Goal: Task Accomplishment & Management: Complete application form

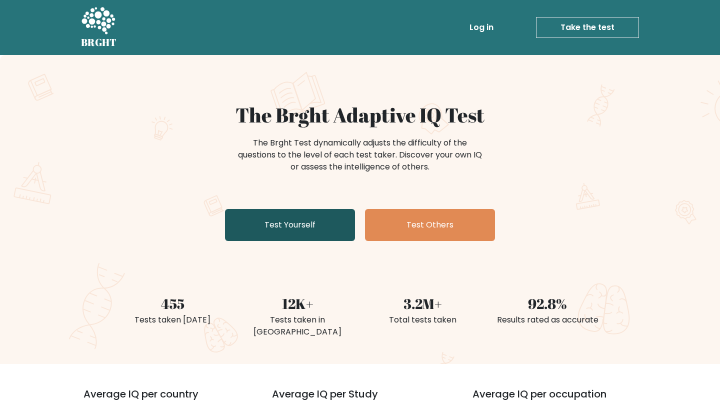
click at [284, 218] on link "Test Yourself" at bounding box center [290, 225] width 130 height 32
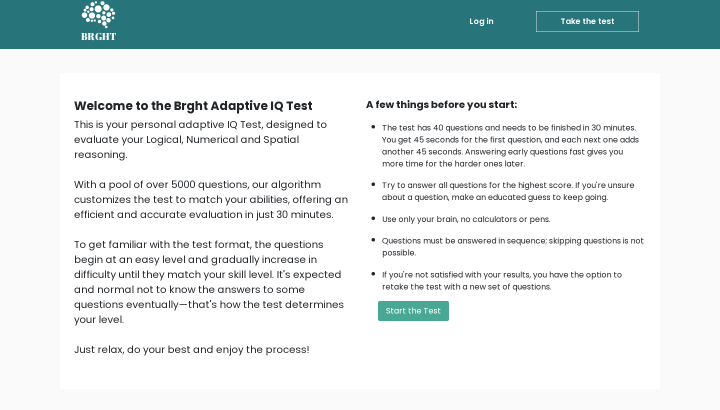
scroll to position [7, 0]
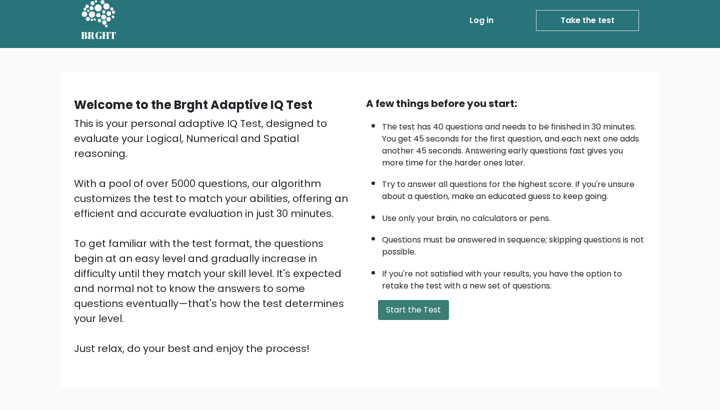
click at [413, 300] on button "Start the Test" at bounding box center [413, 310] width 71 height 20
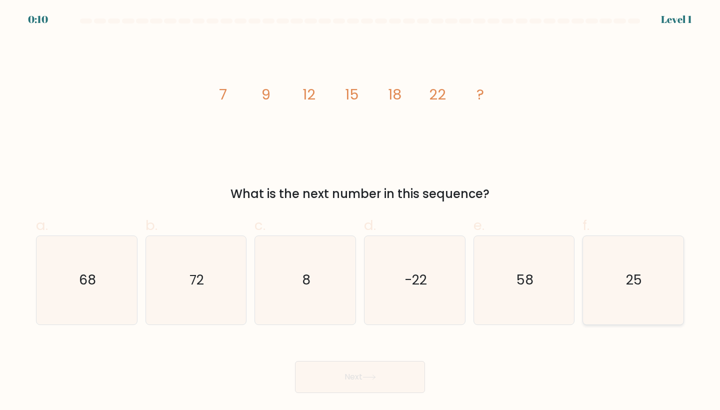
click at [629, 293] on icon "25" at bounding box center [633, 280] width 88 height 88
click at [360, 211] on input "f. 25" at bounding box center [360, 208] width 0 height 6
radio input "true"
click at [371, 378] on icon at bounding box center [368, 376] width 13 height 5
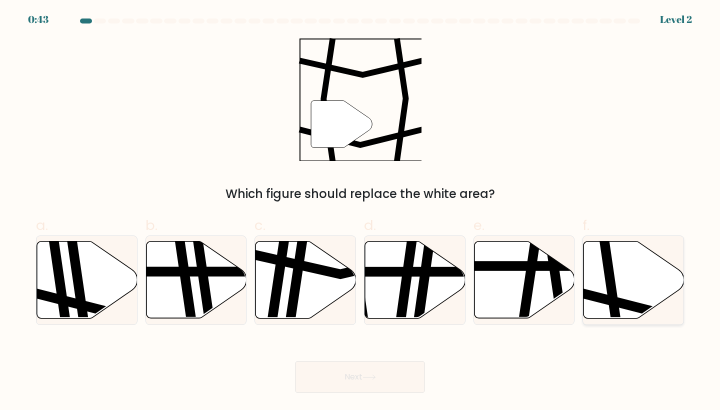
click at [633, 285] on icon at bounding box center [633, 279] width 100 height 77
click at [360, 211] on input "f." at bounding box center [360, 208] width 0 height 6
radio input "true"
click at [372, 376] on icon at bounding box center [368, 376] width 13 height 5
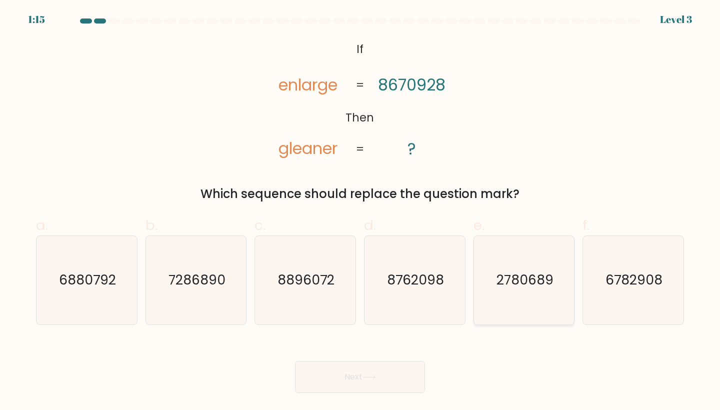
click at [518, 281] on text "2780689" at bounding box center [524, 280] width 57 height 18
click at [360, 211] on input "e. 2780689" at bounding box center [360, 208] width 0 height 6
radio input "true"
click at [393, 377] on button "Next" at bounding box center [360, 377] width 130 height 32
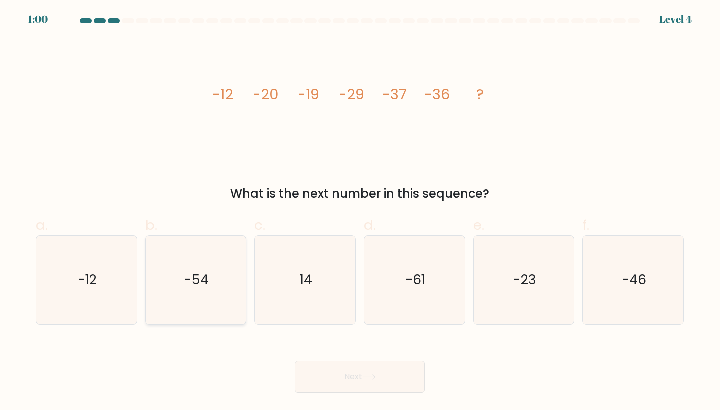
click at [196, 272] on text "-54" at bounding box center [196, 280] width 24 height 18
click at [360, 211] on input "b. -54" at bounding box center [360, 208] width 0 height 6
radio input "true"
click at [365, 382] on button "Next" at bounding box center [360, 377] width 130 height 32
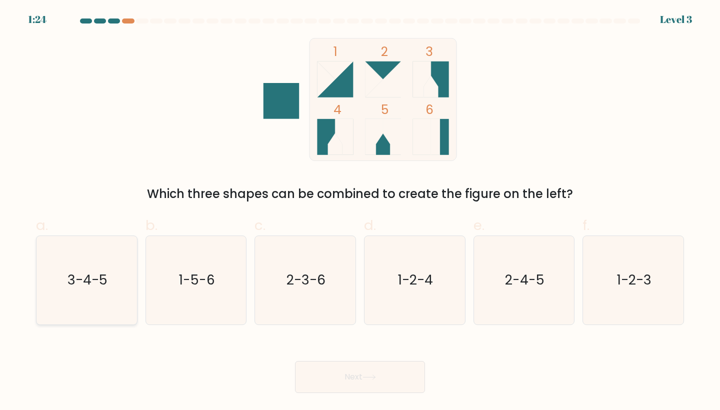
click at [109, 263] on icon "3-4-5" at bounding box center [86, 280] width 88 height 88
click at [360, 211] on input "a. 3-4-5" at bounding box center [360, 208] width 0 height 6
radio input "true"
click at [341, 374] on button "Next" at bounding box center [360, 377] width 130 height 32
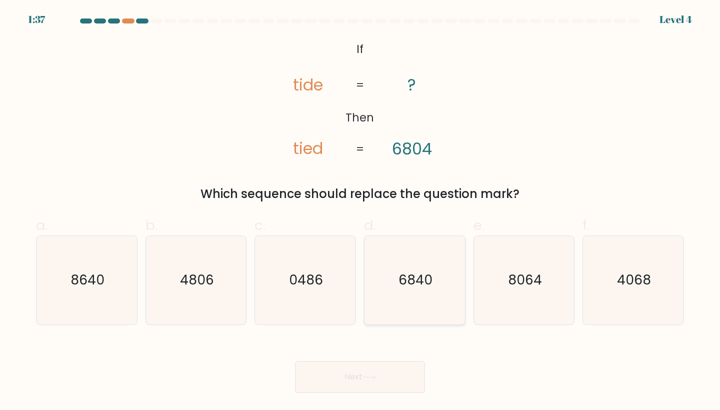
click at [430, 287] on text "6840" at bounding box center [415, 280] width 34 height 18
click at [360, 211] on input "d. 6840" at bounding box center [360, 208] width 0 height 6
radio input "true"
click at [376, 380] on icon at bounding box center [368, 376] width 13 height 5
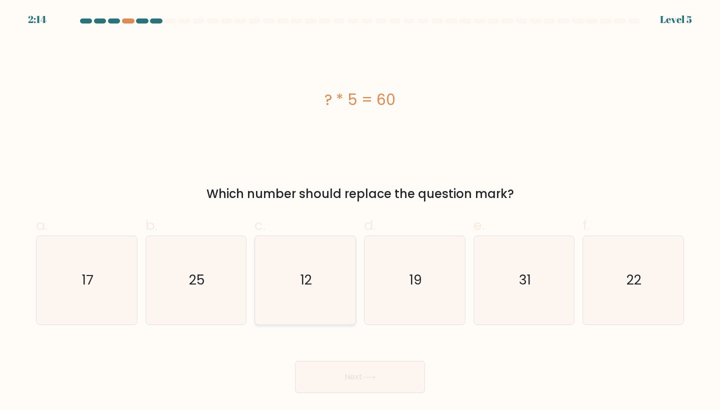
click at [304, 276] on text "12" at bounding box center [305, 280] width 11 height 18
click at [360, 211] on input "c. 12" at bounding box center [360, 208] width 0 height 6
radio input "true"
click at [326, 382] on button "Next" at bounding box center [360, 377] width 130 height 32
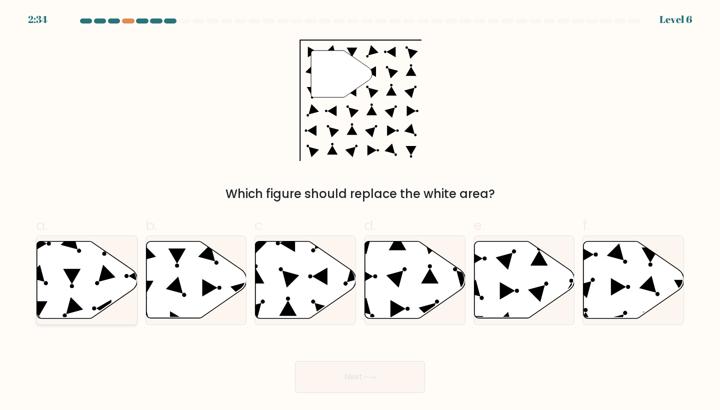
click at [115, 277] on icon at bounding box center [106, 273] width 17 height 17
click at [360, 211] on input "a." at bounding box center [360, 208] width 0 height 6
radio input "true"
click at [440, 409] on body "2:33 Level 6" at bounding box center [360, 205] width 720 height 410
click at [405, 387] on button "Next" at bounding box center [360, 377] width 130 height 32
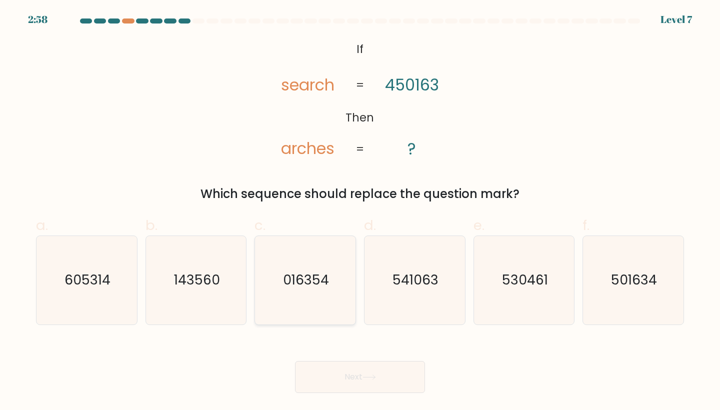
click at [325, 282] on text "016354" at bounding box center [306, 280] width 46 height 18
click at [360, 211] on input "c. 016354" at bounding box center [360, 208] width 0 height 6
radio input "true"
click at [364, 372] on button "Next" at bounding box center [360, 377] width 130 height 32
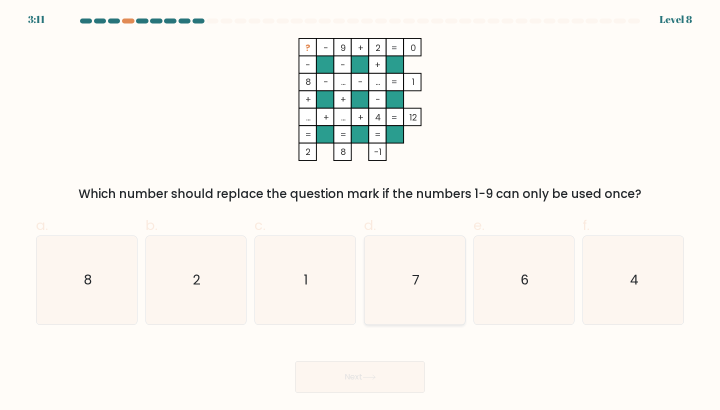
click at [414, 287] on text "7" at bounding box center [415, 280] width 7 height 18
click at [360, 211] on input "d. 7" at bounding box center [360, 208] width 0 height 6
radio input "true"
click at [349, 382] on button "Next" at bounding box center [360, 377] width 130 height 32
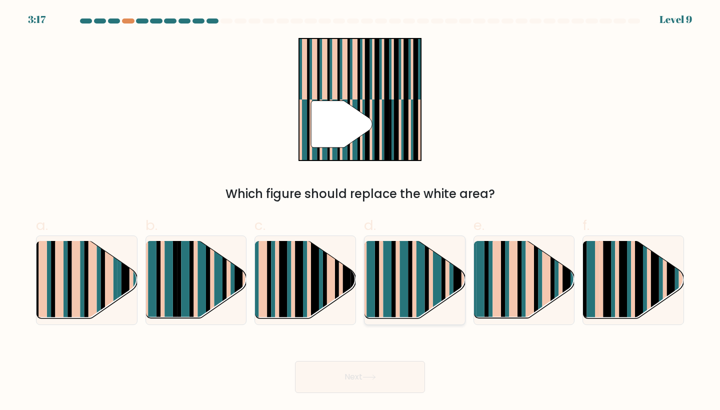
click at [431, 281] on rect at bounding box center [431, 288] width 4 height 99
click at [360, 211] on input "d." at bounding box center [360, 208] width 0 height 6
radio input "true"
click at [353, 384] on button "Next" at bounding box center [360, 377] width 130 height 32
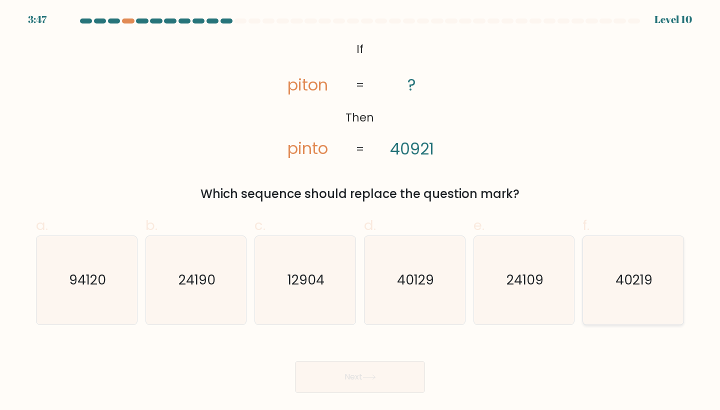
click at [619, 289] on text "40219" at bounding box center [633, 280] width 37 height 18
click at [360, 211] on input "f. 40219" at bounding box center [360, 208] width 0 height 6
radio input "true"
click at [372, 381] on button "Next" at bounding box center [360, 377] width 130 height 32
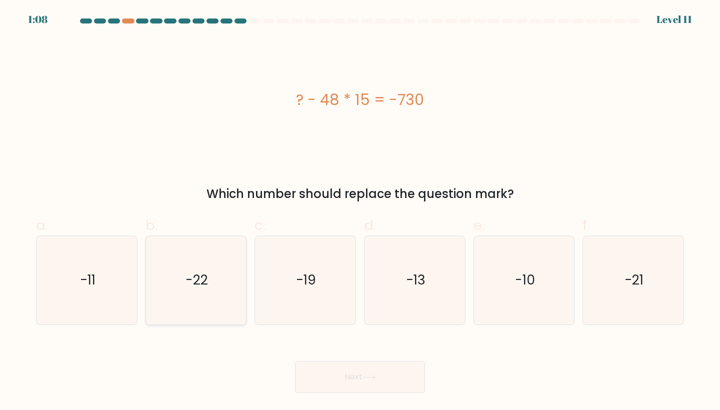
click at [203, 289] on text "-22" at bounding box center [196, 280] width 22 height 18
click at [360, 211] on input "b. -22" at bounding box center [360, 208] width 0 height 6
radio input "true"
click at [351, 382] on button "Next" at bounding box center [360, 377] width 130 height 32
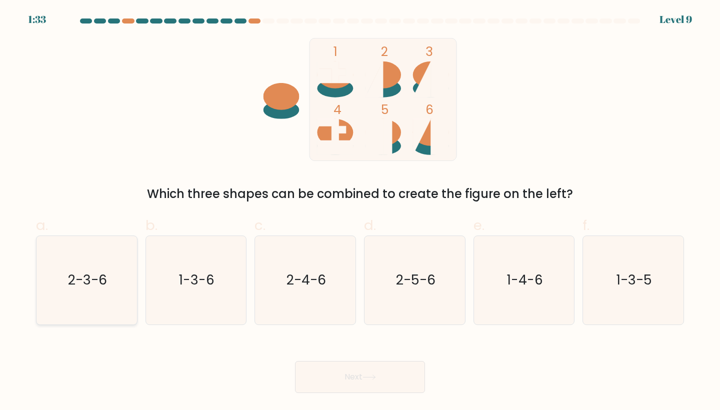
click at [77, 292] on icon "2-3-6" at bounding box center [86, 280] width 88 height 88
click at [360, 211] on input "a. 2-3-6" at bounding box center [360, 208] width 0 height 6
radio input "true"
click at [384, 375] on button "Next" at bounding box center [360, 377] width 130 height 32
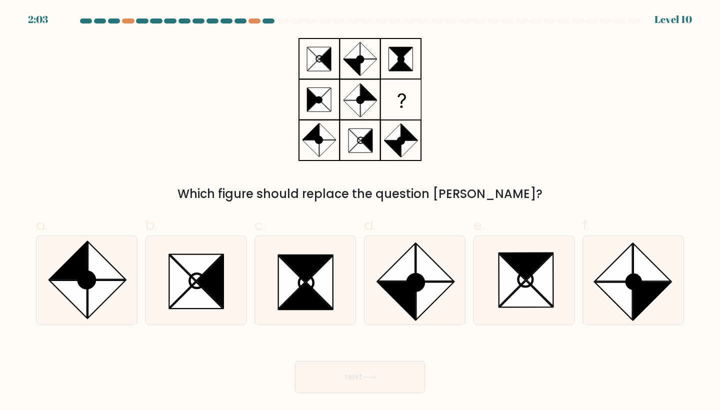
click at [256, 24] on div at bounding box center [360, 22] width 660 height 9
click at [256, 22] on div at bounding box center [254, 20] width 12 height 5
click at [254, 20] on div at bounding box center [254, 20] width 12 height 5
click at [128, 19] on div at bounding box center [128, 20] width 12 height 5
click at [308, 278] on icon at bounding box center [305, 268] width 53 height 26
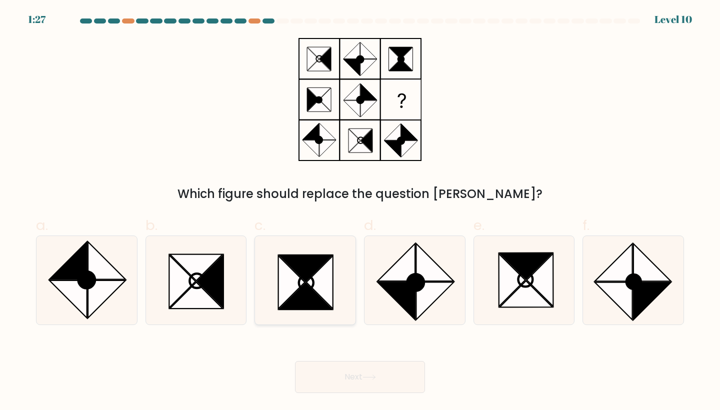
click at [360, 211] on input "c." at bounding box center [360, 208] width 0 height 6
radio input "true"
click at [356, 375] on button "Next" at bounding box center [360, 377] width 130 height 32
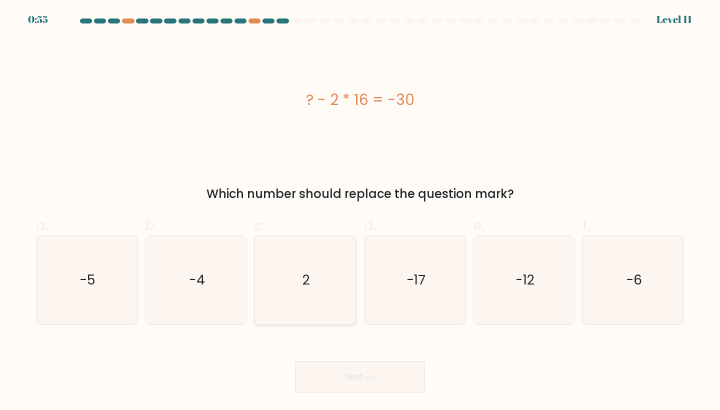
click at [299, 277] on icon "2" at bounding box center [305, 280] width 88 height 88
click at [360, 211] on input "c. 2" at bounding box center [360, 208] width 0 height 6
radio input "true"
click at [348, 378] on button "Next" at bounding box center [360, 377] width 130 height 32
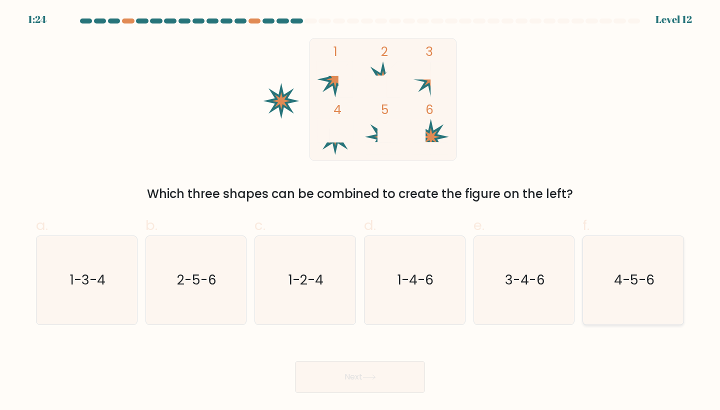
click at [615, 297] on icon "4-5-6" at bounding box center [633, 280] width 88 height 88
click at [360, 211] on input "f. 4-5-6" at bounding box center [360, 208] width 0 height 6
radio input "true"
click at [364, 367] on button "Next" at bounding box center [360, 377] width 130 height 32
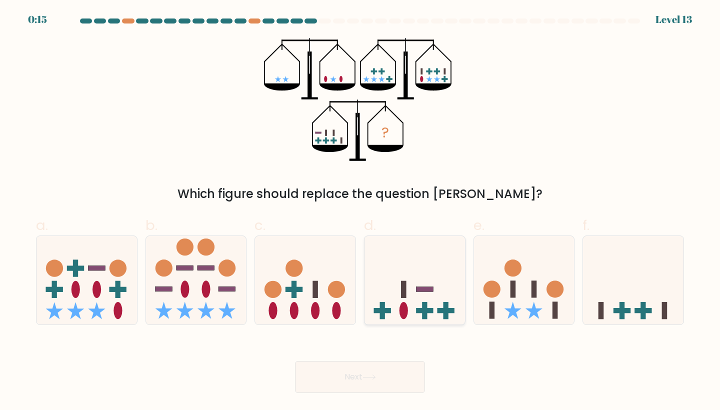
click at [412, 298] on icon at bounding box center [414, 279] width 100 height 83
click at [360, 211] on input "d." at bounding box center [360, 208] width 0 height 6
radio input "true"
click at [353, 386] on button "Next" at bounding box center [360, 377] width 130 height 32
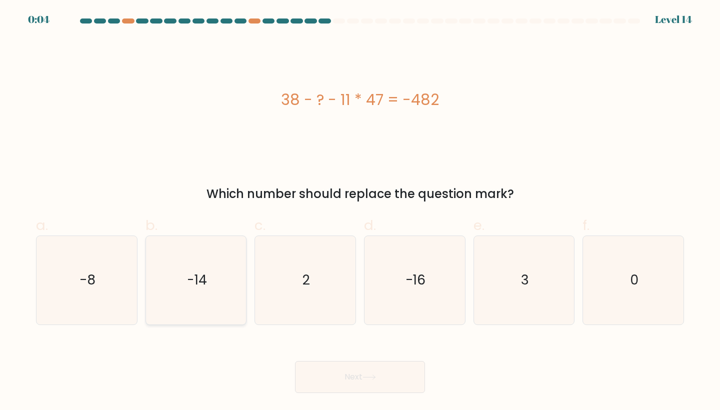
click at [220, 272] on icon "-14" at bounding box center [196, 280] width 88 height 88
click at [360, 211] on input "b. -14" at bounding box center [360, 208] width 0 height 6
radio input "true"
click at [393, 373] on button "Next" at bounding box center [360, 377] width 130 height 32
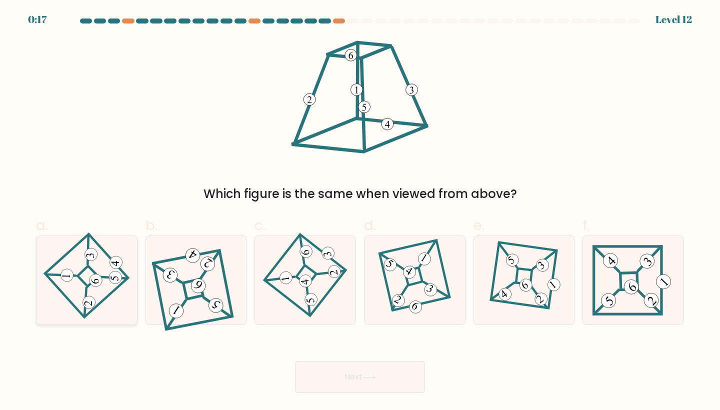
click at [91, 282] on 865 at bounding box center [95, 280] width 13 height 13
click at [360, 211] on input "a." at bounding box center [360, 208] width 0 height 6
radio input "true"
click at [338, 369] on button "Next" at bounding box center [360, 377] width 130 height 32
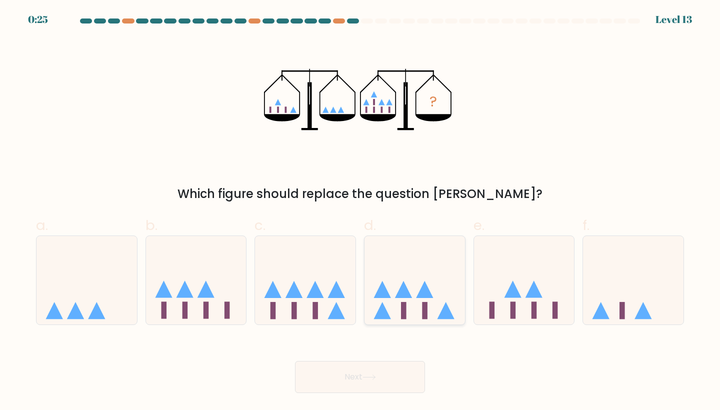
click at [415, 306] on icon at bounding box center [414, 279] width 100 height 83
click at [360, 211] on input "d." at bounding box center [360, 208] width 0 height 6
radio input "true"
click at [399, 376] on button "Next" at bounding box center [360, 377] width 130 height 32
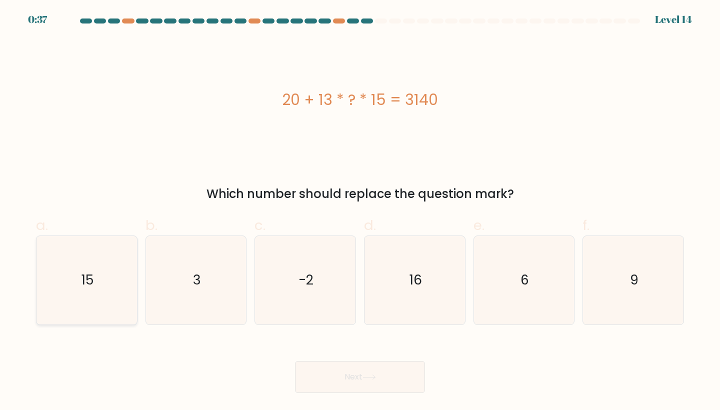
click at [100, 284] on icon "15" at bounding box center [86, 280] width 88 height 88
click at [360, 211] on input "a. 15" at bounding box center [360, 208] width 0 height 6
radio input "true"
click at [340, 369] on button "Next" at bounding box center [360, 377] width 130 height 32
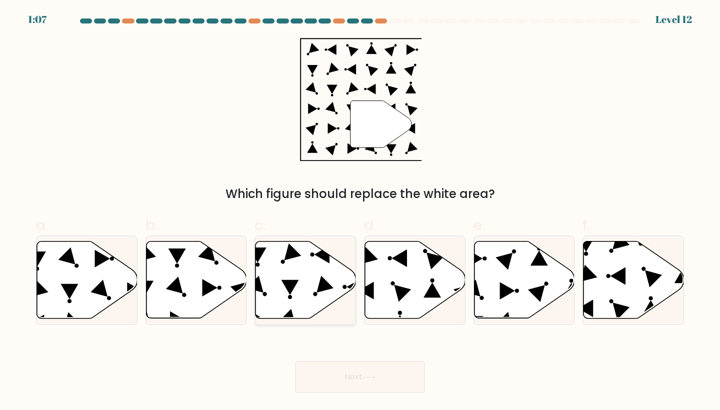
click at [297, 272] on icon at bounding box center [305, 279] width 100 height 77
click at [360, 211] on input "c." at bounding box center [360, 208] width 0 height 6
radio input "true"
click at [338, 386] on button "Next" at bounding box center [360, 377] width 130 height 32
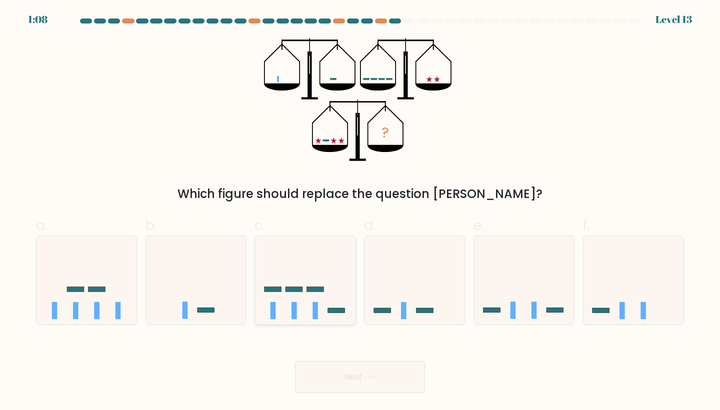
click at [313, 302] on icon at bounding box center [305, 279] width 100 height 83
click at [360, 211] on input "c." at bounding box center [360, 208] width 0 height 6
radio input "true"
click at [390, 379] on button "Next" at bounding box center [360, 377] width 130 height 32
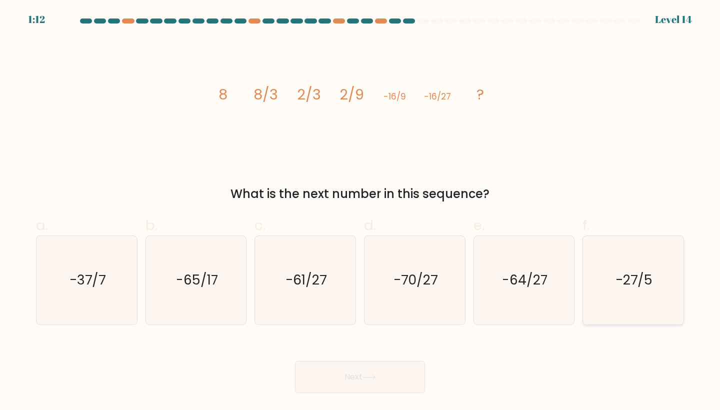
click at [640, 287] on text "-27/5" at bounding box center [633, 280] width 37 height 18
click at [360, 211] on input "f. -27/5" at bounding box center [360, 208] width 0 height 6
radio input "true"
click at [383, 384] on button "Next" at bounding box center [360, 377] width 130 height 32
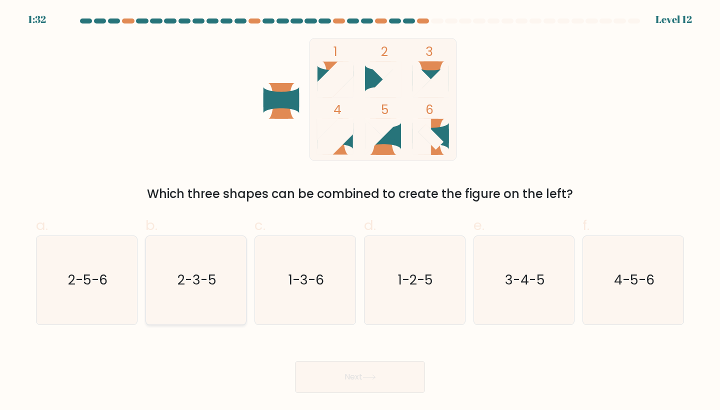
click at [181, 286] on text "2-3-5" at bounding box center [196, 280] width 39 height 18
click at [360, 211] on input "b. 2-3-5" at bounding box center [360, 208] width 0 height 6
radio input "true"
click at [324, 370] on button "Next" at bounding box center [360, 377] width 130 height 32
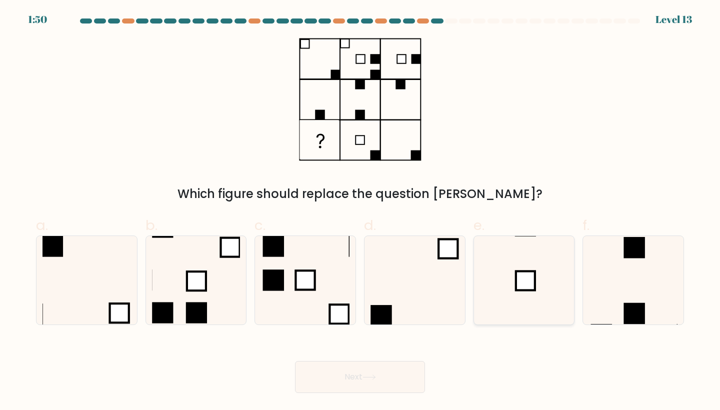
click at [522, 257] on icon at bounding box center [524, 280] width 88 height 88
click at [360, 211] on input "e." at bounding box center [360, 208] width 0 height 6
radio input "true"
click at [364, 379] on button "Next" at bounding box center [360, 377] width 130 height 32
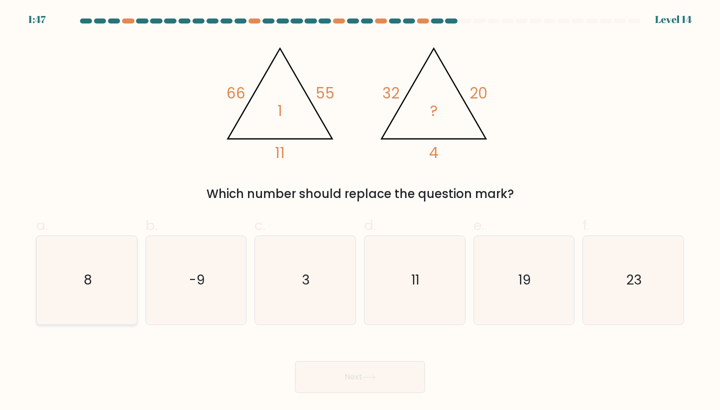
click at [79, 283] on icon "8" at bounding box center [86, 280] width 88 height 88
click at [360, 211] on input "a. 8" at bounding box center [360, 208] width 0 height 6
radio input "true"
click at [398, 384] on button "Next" at bounding box center [360, 377] width 130 height 32
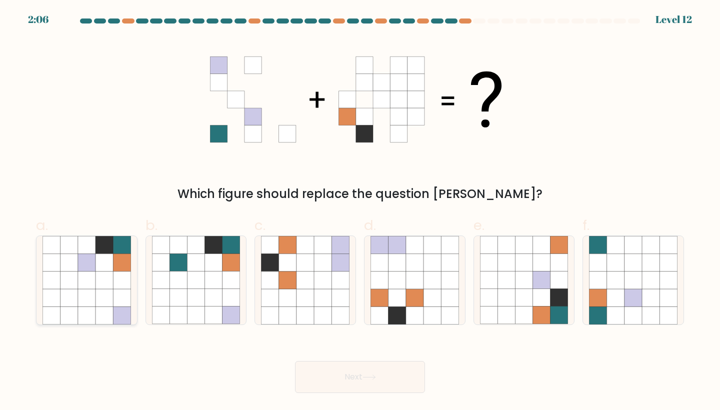
click at [107, 303] on icon at bounding box center [103, 297] width 17 height 17
click at [360, 211] on input "a." at bounding box center [360, 208] width 0 height 6
radio input "true"
click at [390, 382] on button "Next" at bounding box center [360, 377] width 130 height 32
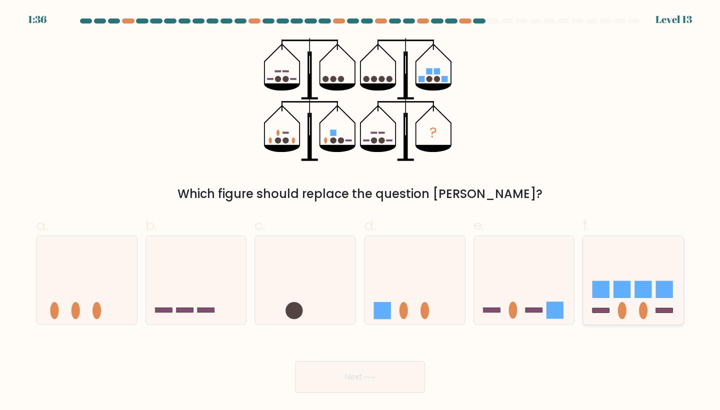
click at [632, 299] on icon at bounding box center [633, 279] width 100 height 83
click at [360, 211] on input "f." at bounding box center [360, 208] width 0 height 6
radio input "true"
click at [352, 384] on button "Next" at bounding box center [360, 377] width 130 height 32
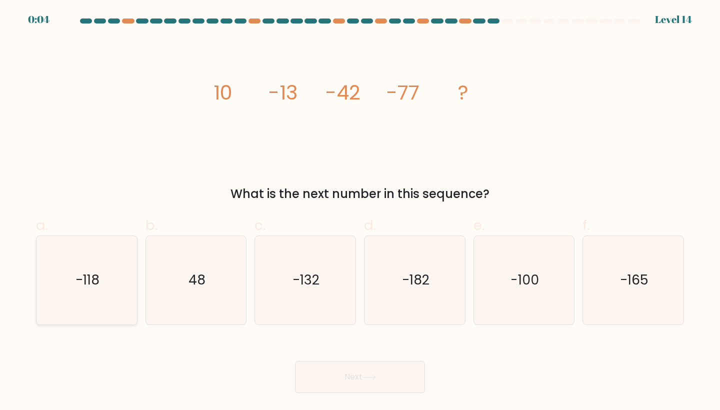
click at [96, 275] on text "-118" at bounding box center [87, 280] width 24 height 18
click at [360, 211] on input "a. -118" at bounding box center [360, 208] width 0 height 6
radio input "true"
click at [369, 381] on button "Next" at bounding box center [360, 377] width 130 height 32
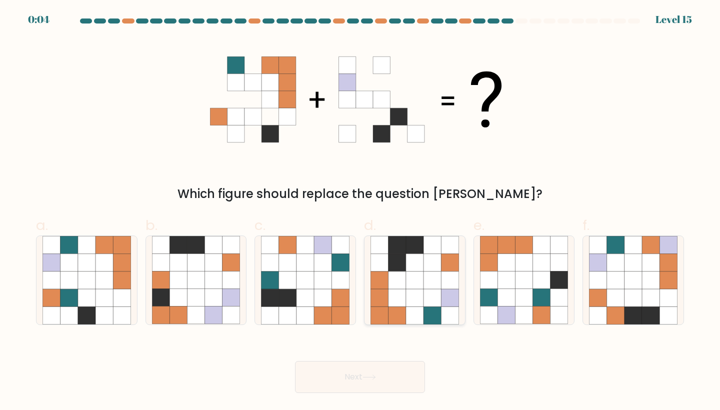
click at [422, 291] on icon at bounding box center [414, 297] width 17 height 17
click at [360, 211] on input "d." at bounding box center [360, 208] width 0 height 6
radio input "true"
click at [380, 378] on button "Next" at bounding box center [360, 377] width 130 height 32
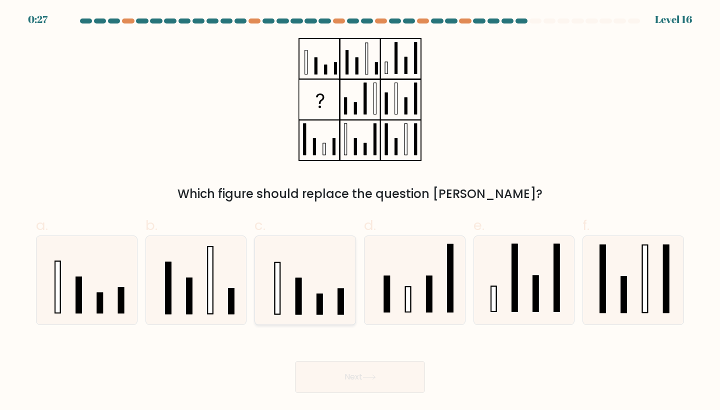
click at [306, 292] on icon at bounding box center [305, 280] width 88 height 88
click at [360, 211] on input "c." at bounding box center [360, 208] width 0 height 6
radio input "true"
click at [360, 383] on button "Next" at bounding box center [360, 377] width 130 height 32
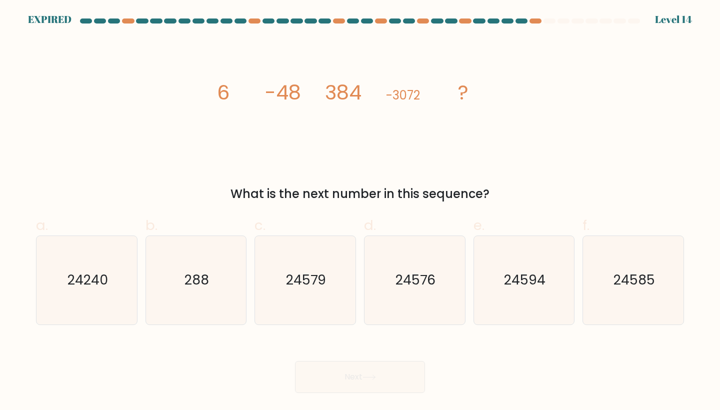
click at [704, 326] on form at bounding box center [360, 205] width 720 height 374
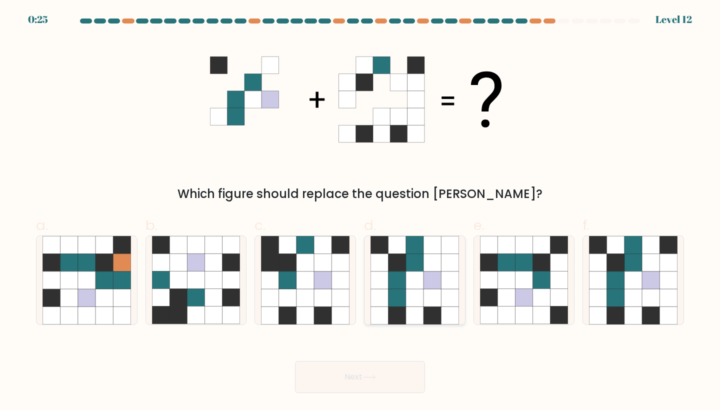
click at [425, 275] on icon at bounding box center [431, 279] width 17 height 17
click at [360, 211] on input "d." at bounding box center [360, 208] width 0 height 6
radio input "true"
click at [391, 366] on button "Next" at bounding box center [360, 377] width 130 height 32
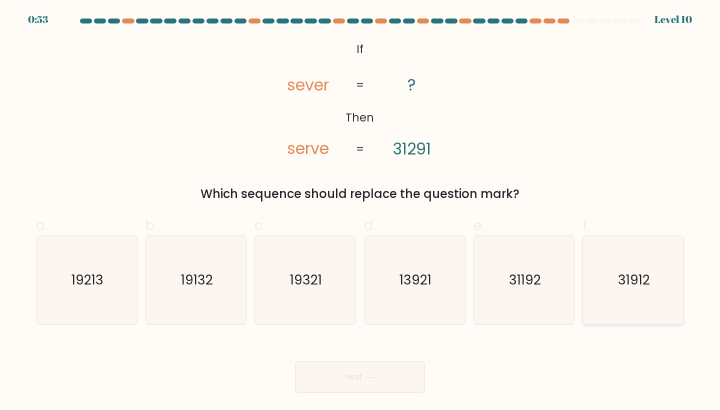
click at [616, 297] on icon "31912" at bounding box center [633, 280] width 88 height 88
click at [360, 211] on input "f. 31912" at bounding box center [360, 208] width 0 height 6
radio input "true"
click at [364, 370] on button "Next" at bounding box center [360, 377] width 130 height 32
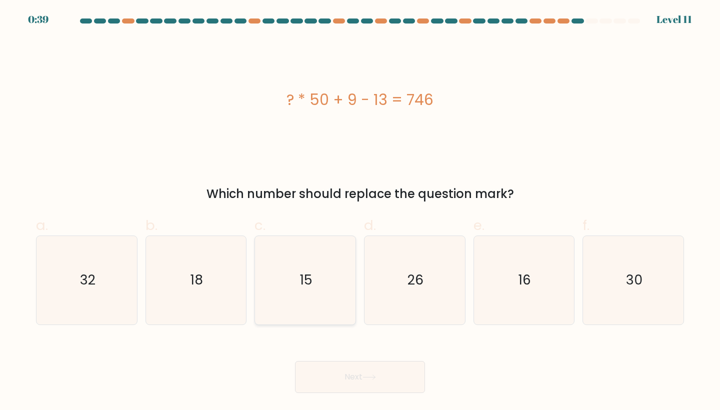
click at [295, 292] on icon "15" at bounding box center [305, 280] width 88 height 88
click at [360, 211] on input "c. 15" at bounding box center [360, 208] width 0 height 6
radio input "true"
click at [357, 371] on button "Next" at bounding box center [360, 377] width 130 height 32
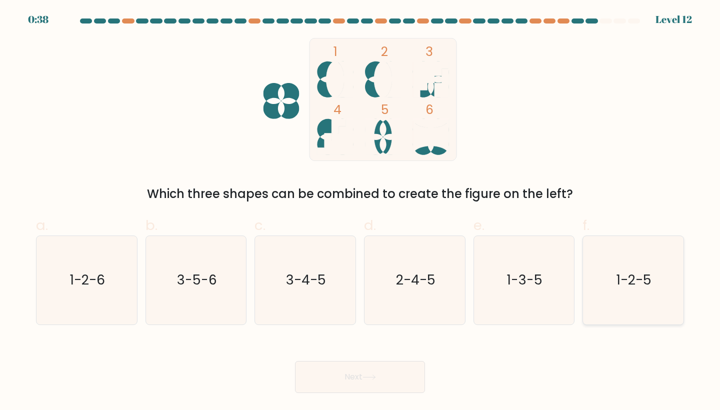
click at [626, 286] on text "1-2-5" at bounding box center [633, 280] width 35 height 18
click at [360, 211] on input "f. 1-2-5" at bounding box center [360, 208] width 0 height 6
radio input "true"
click at [316, 363] on button "Next" at bounding box center [360, 377] width 130 height 32
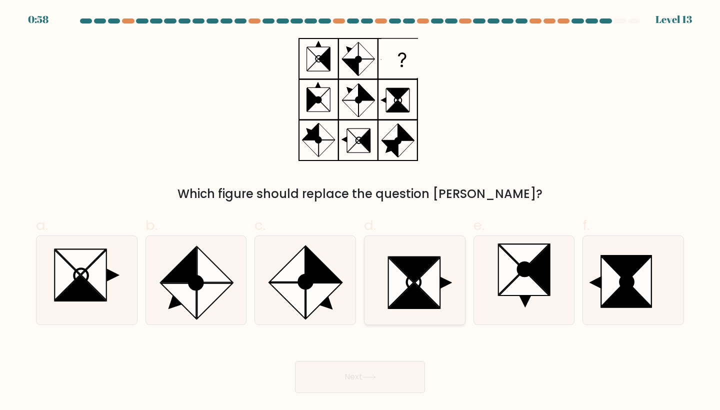
click at [432, 282] on icon at bounding box center [427, 282] width 25 height 50
click at [360, 211] on input "d." at bounding box center [360, 208] width 0 height 6
radio input "true"
click at [359, 376] on button "Next" at bounding box center [360, 377] width 130 height 32
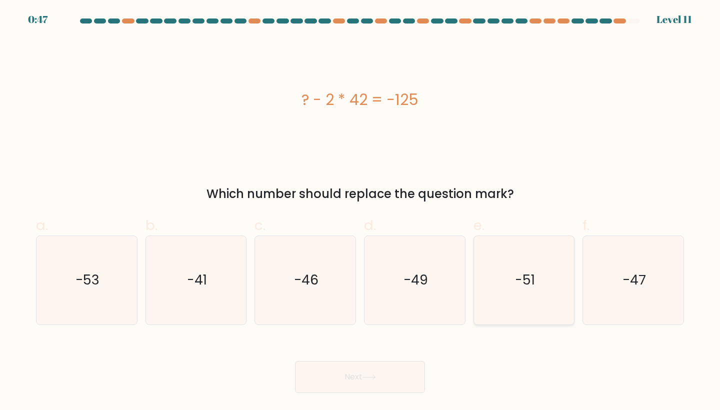
click at [504, 245] on icon "-51" at bounding box center [524, 280] width 88 height 88
click at [360, 211] on input "e. -51" at bounding box center [360, 208] width 0 height 6
radio input "true"
click at [392, 369] on button "Next" at bounding box center [360, 377] width 130 height 32
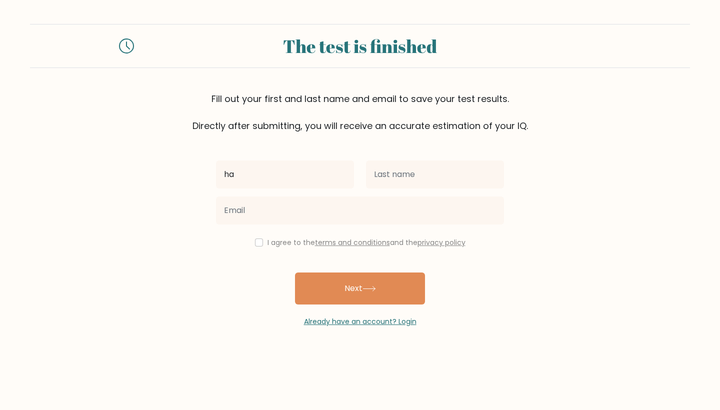
type input "h"
type input "H"
type input "j"
type input "harris"
type input "McCarthy"
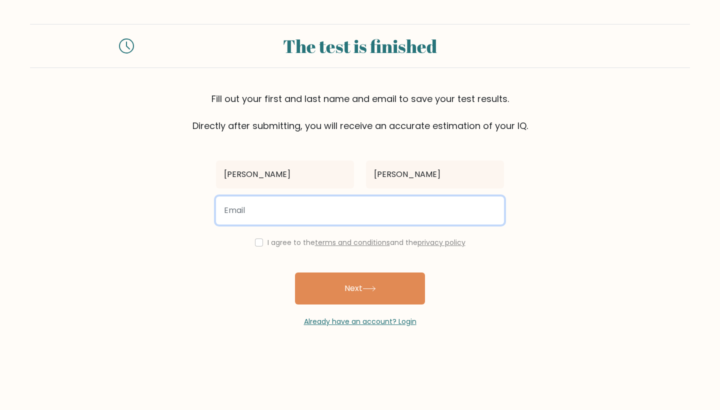
click at [417, 209] on input "email" at bounding box center [360, 210] width 288 height 28
type input "hjmcc21@gmail.com"
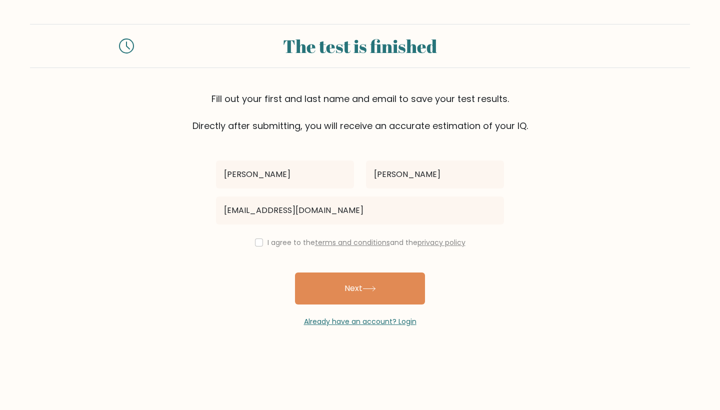
click at [255, 244] on input "checkbox" at bounding box center [259, 242] width 8 height 8
checkbox input "true"
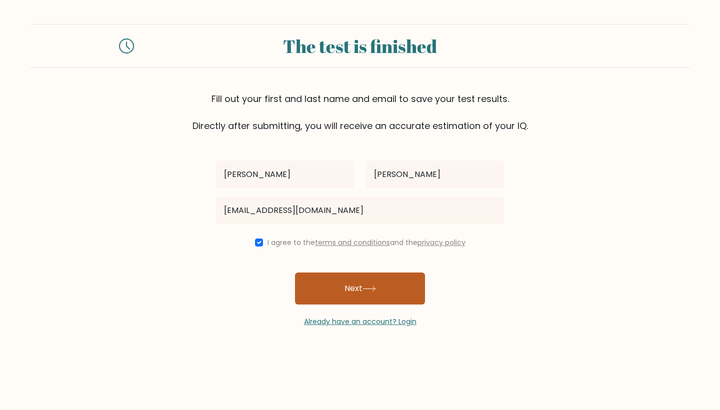
click at [354, 287] on button "Next" at bounding box center [360, 288] width 130 height 32
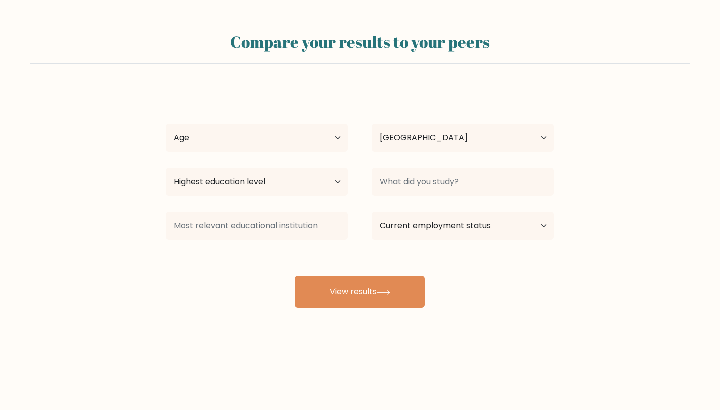
select select "NZ"
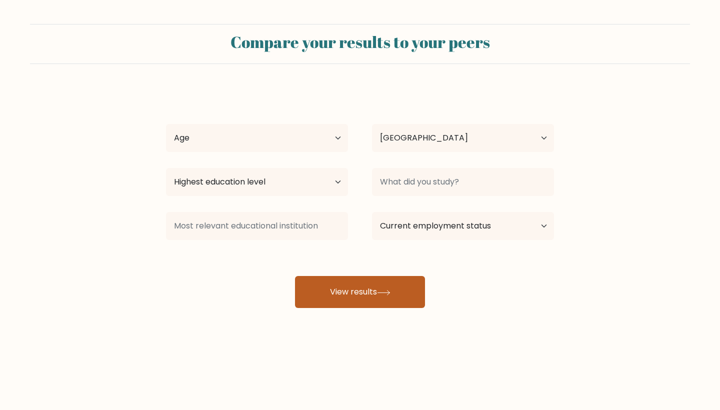
click at [343, 289] on button "View results" at bounding box center [360, 292] width 130 height 32
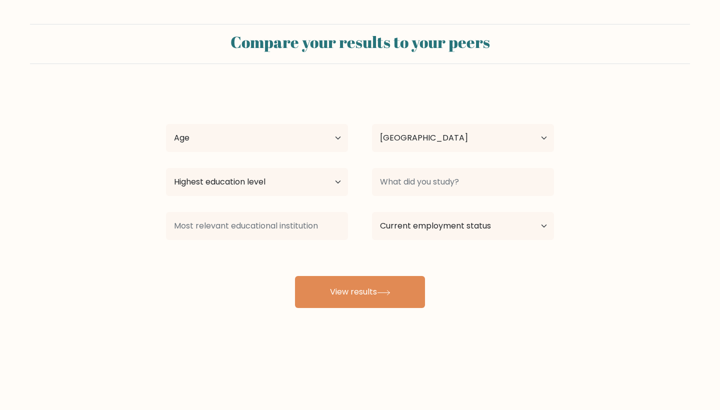
click at [348, 137] on div "Age Under [DEMOGRAPHIC_DATA] [DEMOGRAPHIC_DATA] [DEMOGRAPHIC_DATA] [DEMOGRAPHIC…" at bounding box center [257, 138] width 206 height 36
select select "18_24"
select select "GB"
select select "upper_secondary"
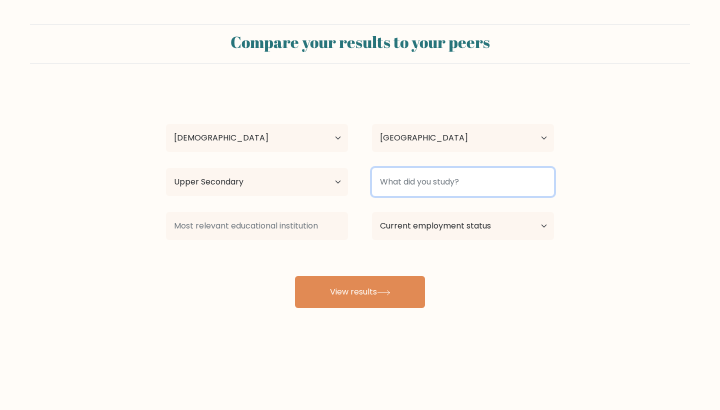
click at [460, 185] on input at bounding box center [463, 182] width 182 height 28
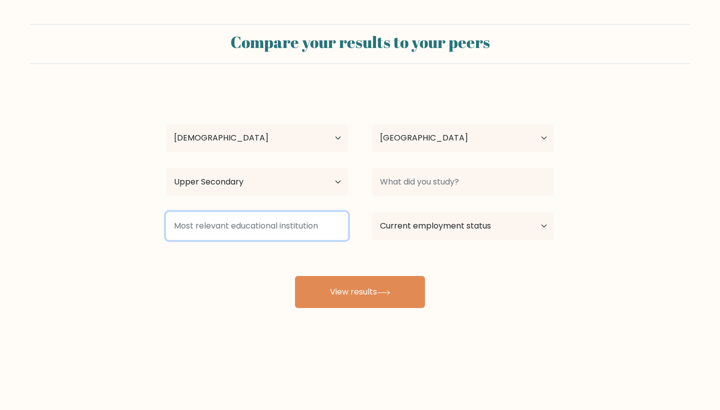
click at [281, 219] on input at bounding box center [257, 226] width 182 height 28
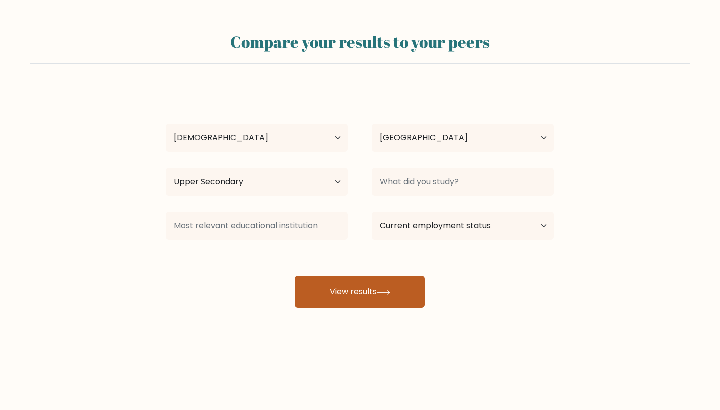
click at [381, 292] on icon at bounding box center [383, 292] width 13 height 5
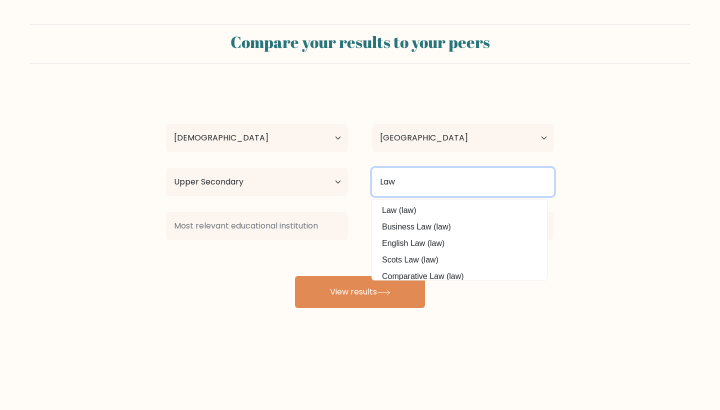
type input "Law"
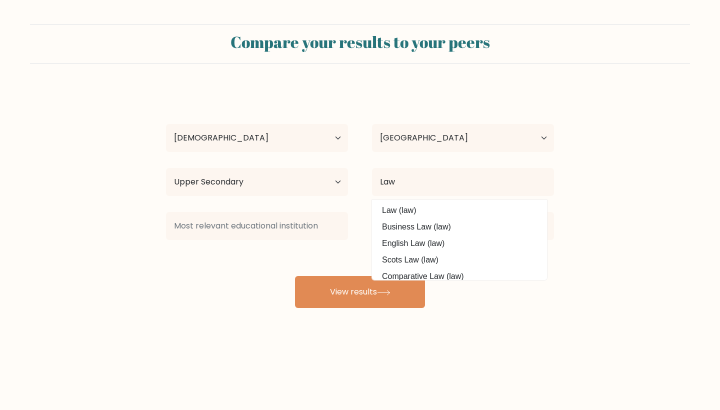
click at [270, 247] on div "harris McCarthy Age Under 18 years old 18-24 years old 25-34 years old 35-44 ye…" at bounding box center [360, 198] width 400 height 220
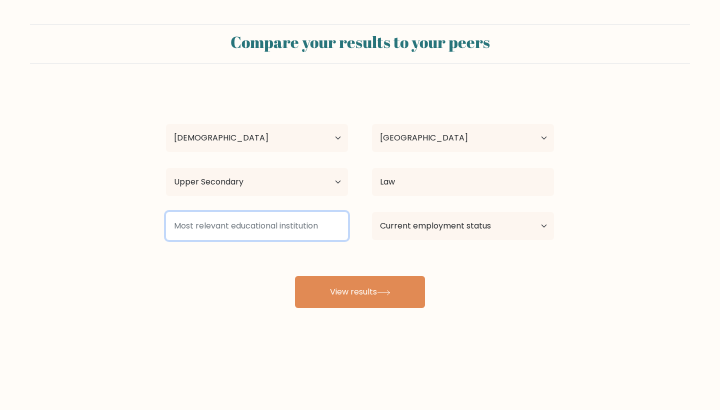
click at [272, 234] on input at bounding box center [257, 226] width 182 height 28
click at [307, 230] on input at bounding box center [257, 226] width 182 height 28
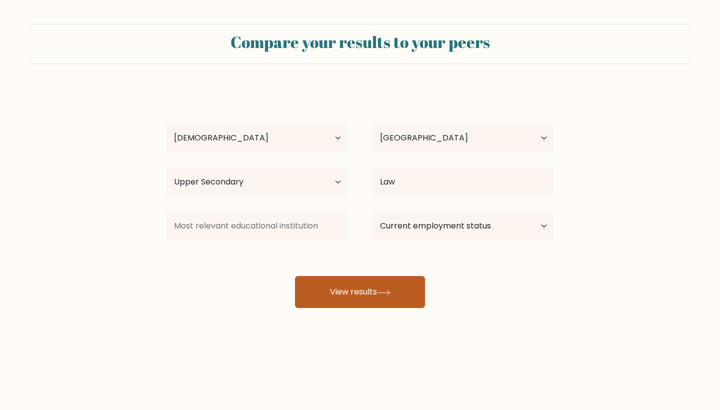
click at [372, 286] on button "View results" at bounding box center [360, 292] width 130 height 32
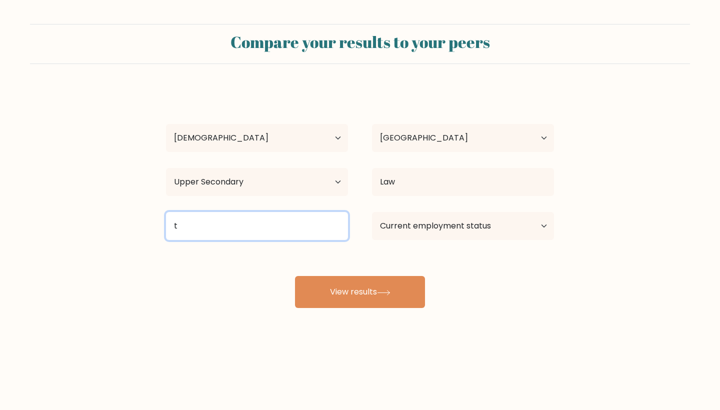
type input "t"
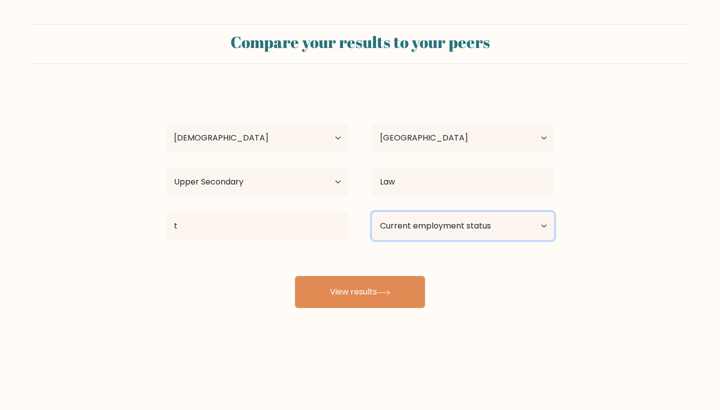
select select "student"
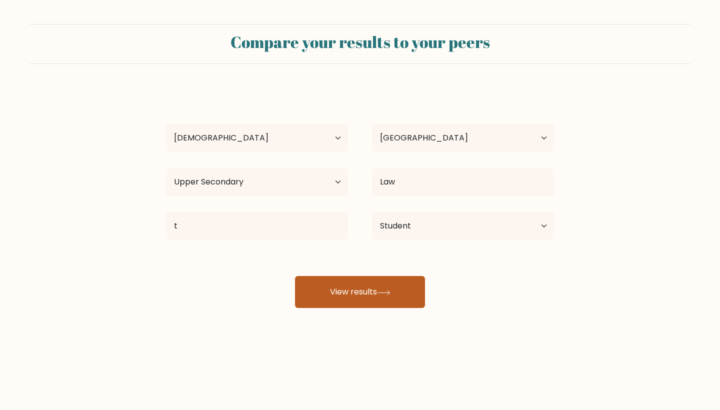
click at [377, 292] on button "View results" at bounding box center [360, 292] width 130 height 32
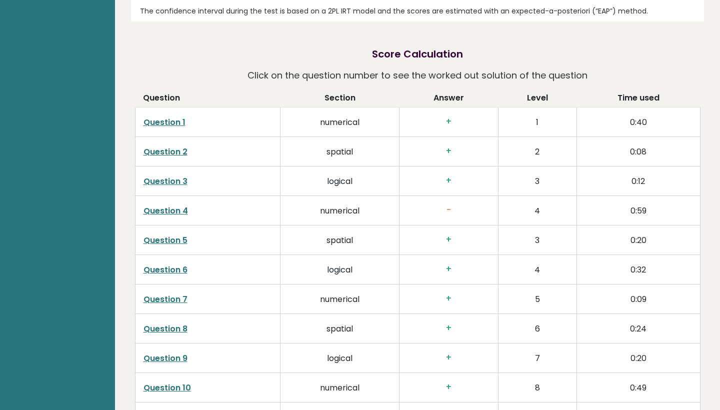
scroll to position [1481, 0]
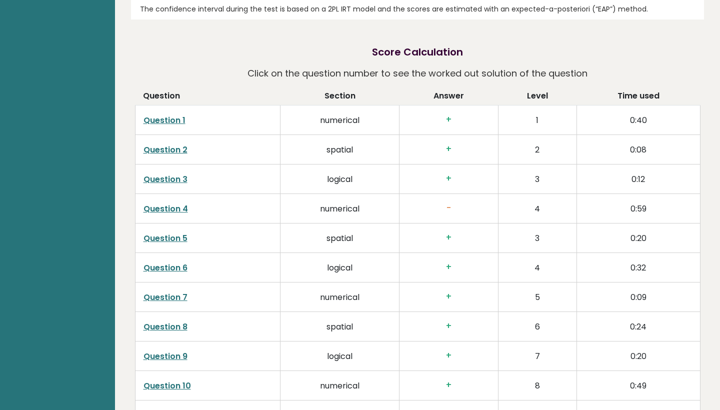
click at [165, 203] on link "Question 4" at bounding box center [165, 208] width 44 height 11
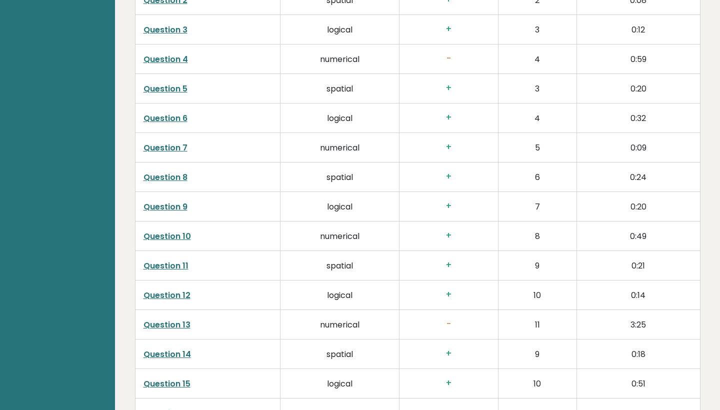
scroll to position [1637, 0]
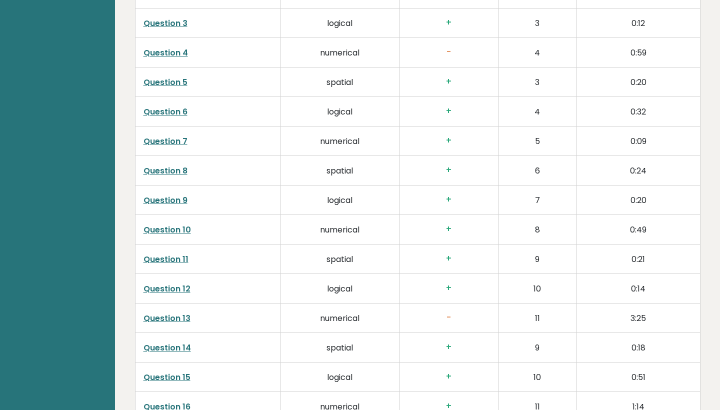
click at [173, 312] on link "Question 13" at bounding box center [166, 317] width 47 height 11
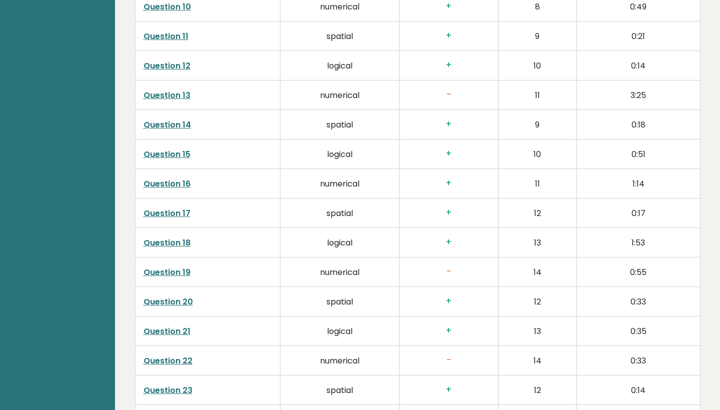
scroll to position [1877, 0]
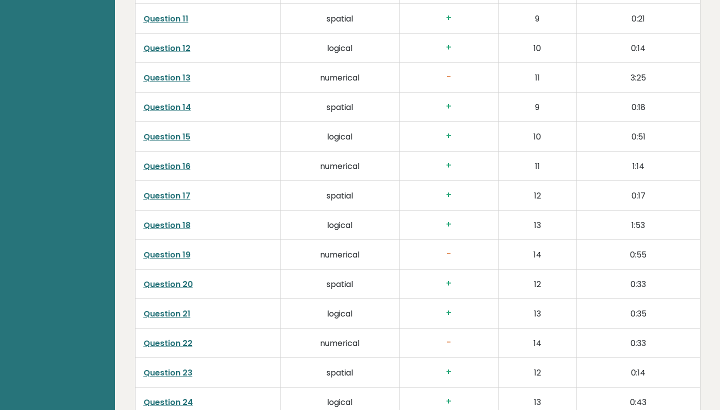
click at [179, 249] on link "Question 19" at bounding box center [166, 254] width 47 height 11
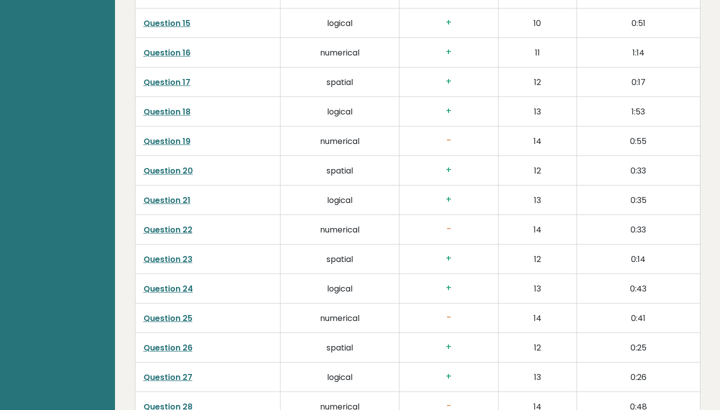
scroll to position [1992, 0]
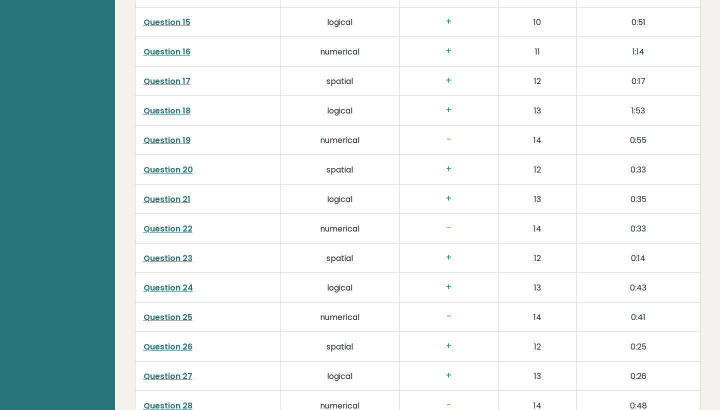
click at [174, 223] on link "Question 22" at bounding box center [167, 228] width 49 height 11
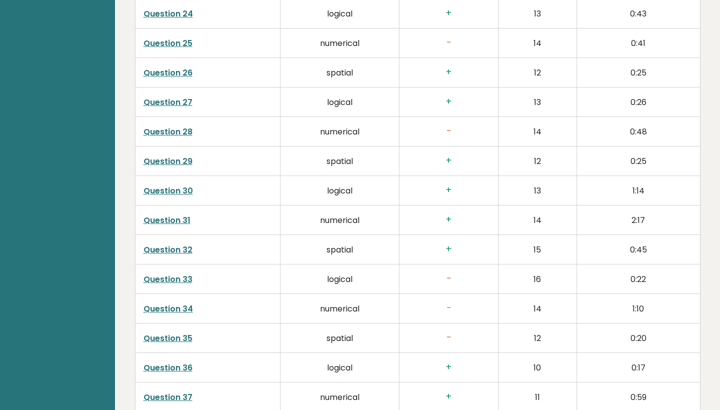
scroll to position [2269, 0]
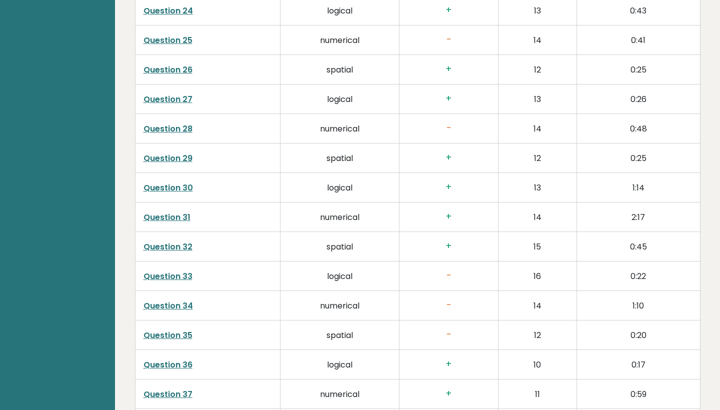
click at [165, 270] on link "Question 33" at bounding box center [167, 275] width 49 height 11
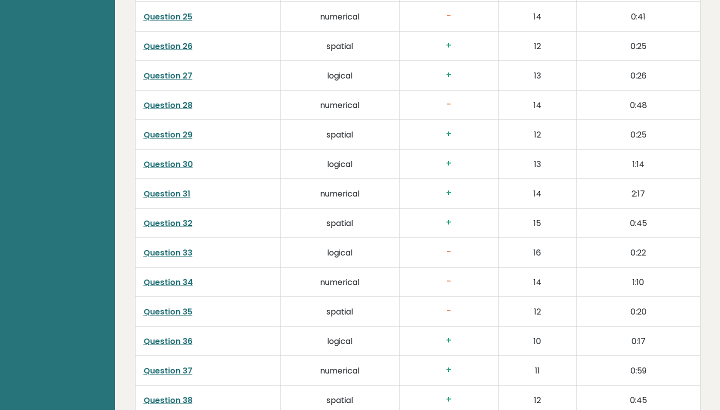
scroll to position [2307, 0]
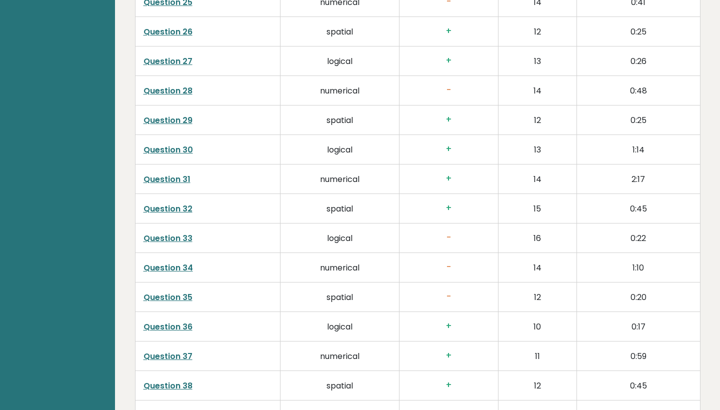
click at [163, 262] on link "Question 34" at bounding box center [167, 267] width 49 height 11
click at [174, 291] on link "Question 35" at bounding box center [167, 296] width 49 height 11
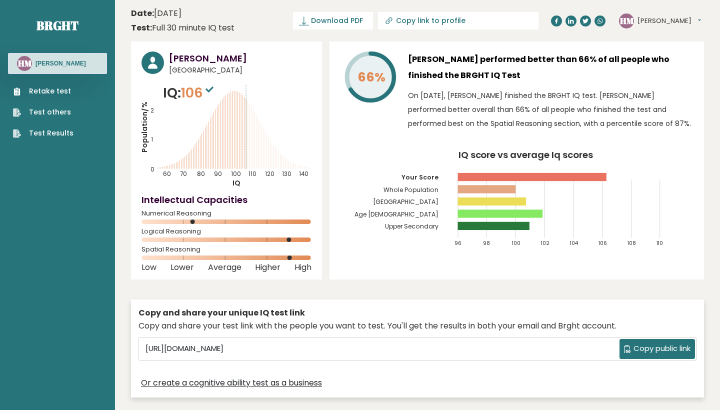
scroll to position [0, 0]
click at [59, 90] on link "Retake test" at bounding box center [43, 91] width 60 height 10
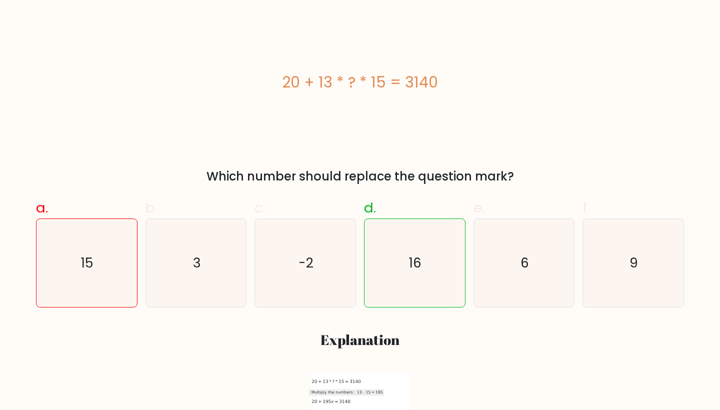
scroll to position [51, 0]
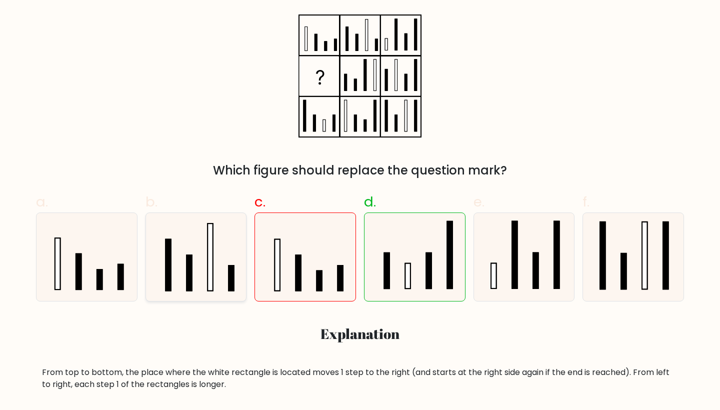
scroll to position [181, 0]
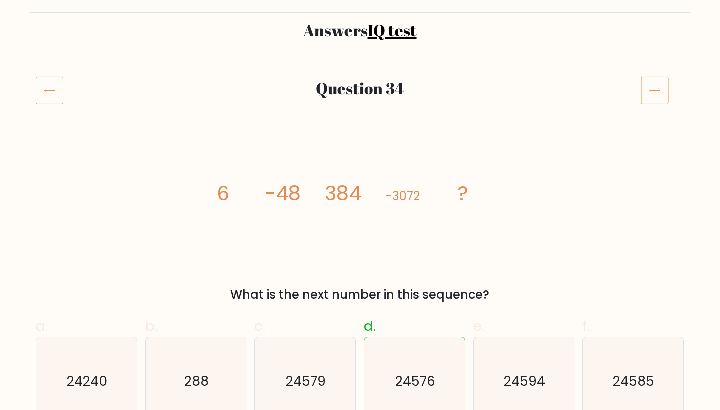
scroll to position [40, 0]
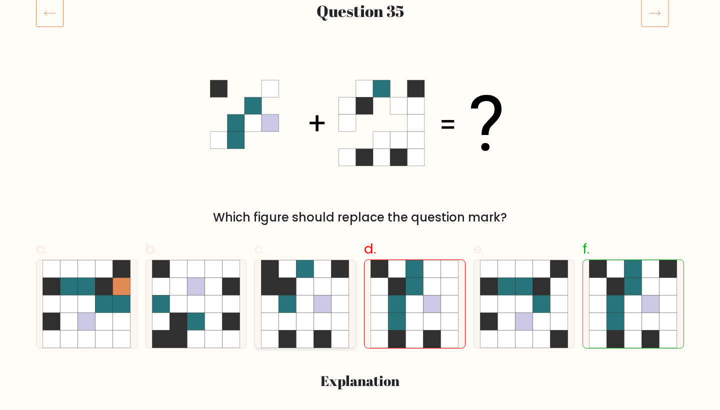
scroll to position [138, 0]
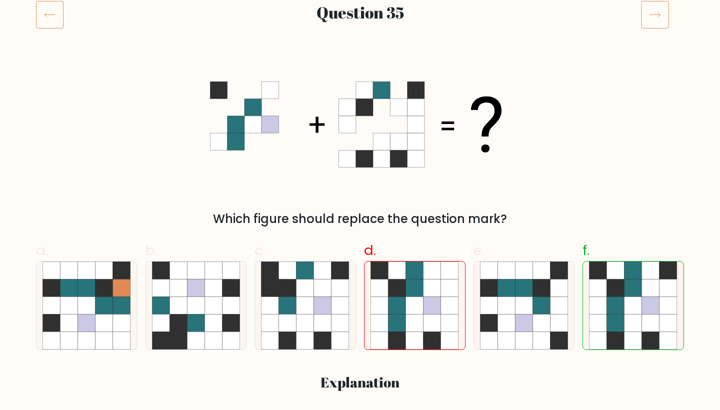
click at [45, 21] on icon at bounding box center [49, 14] width 27 height 28
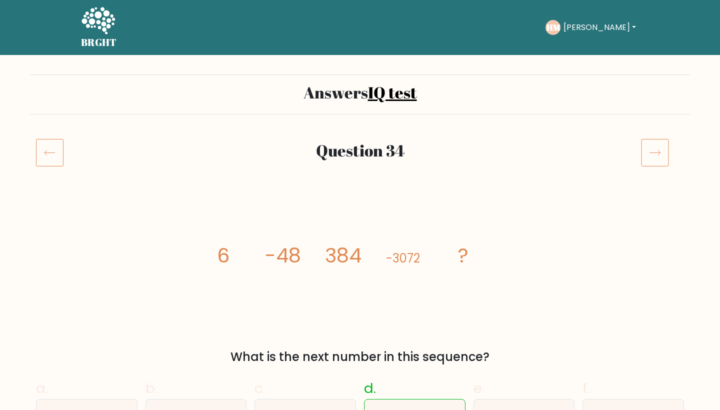
scroll to position [1, 0]
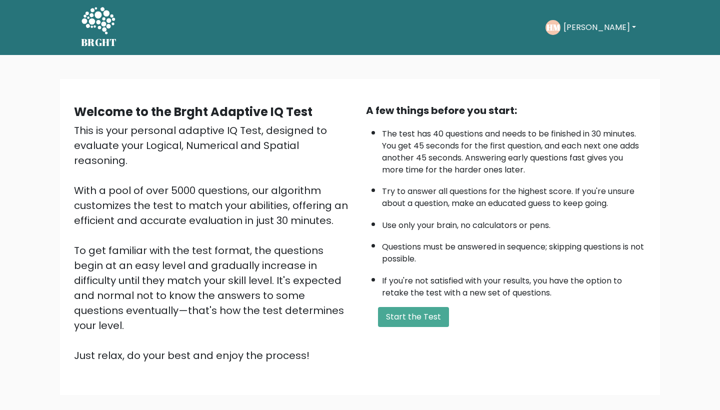
click at [399, 303] on div "A few things before you start: The test has 40 questions and needs to be finish…" at bounding box center [506, 233] width 292 height 260
click at [410, 270] on li "If you're not satisfied with your results, you have the option to retake the te…" at bounding box center [514, 284] width 264 height 29
click at [408, 307] on button "Start the Test" at bounding box center [413, 317] width 71 height 20
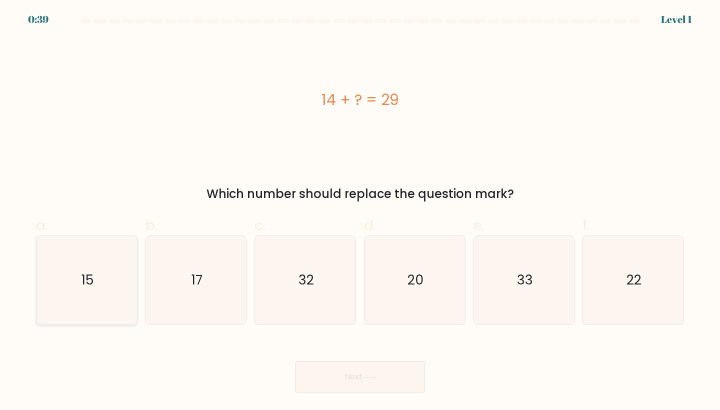
click at [116, 285] on icon "15" at bounding box center [86, 280] width 88 height 88
click at [360, 211] on input "a. 15" at bounding box center [360, 208] width 0 height 6
radio input "true"
click at [368, 377] on icon at bounding box center [369, 377] width 12 height 4
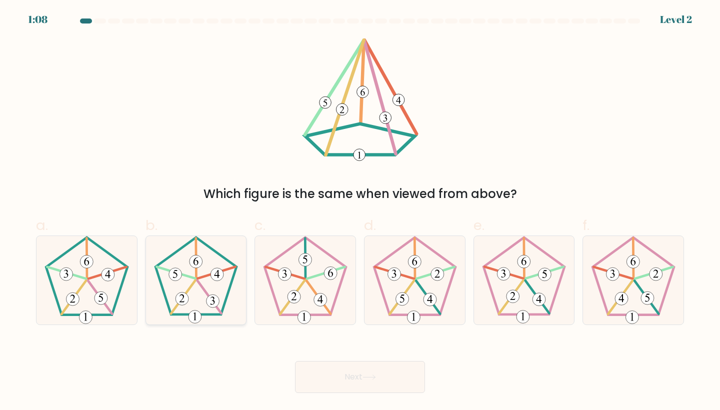
click at [212, 300] on 393 at bounding box center [212, 301] width 13 height 13
click at [360, 211] on input "b." at bounding box center [360, 208] width 0 height 6
radio input "true"
click at [333, 374] on button "Next" at bounding box center [360, 377] width 130 height 32
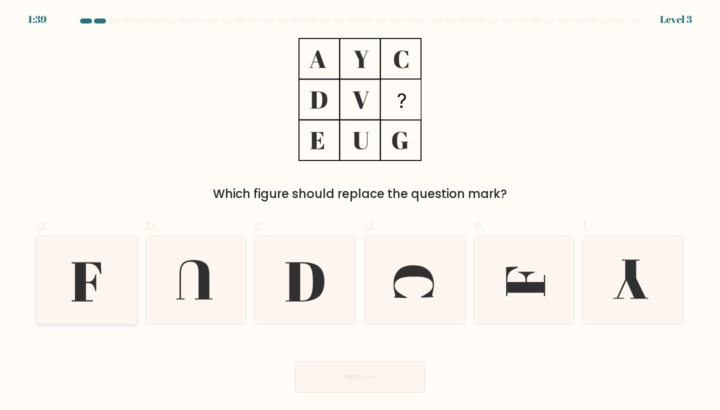
click at [101, 278] on icon at bounding box center [86, 280] width 88 height 88
click at [360, 211] on input "a." at bounding box center [360, 208] width 0 height 6
radio input "true"
click at [320, 374] on button "Next" at bounding box center [360, 377] width 130 height 32
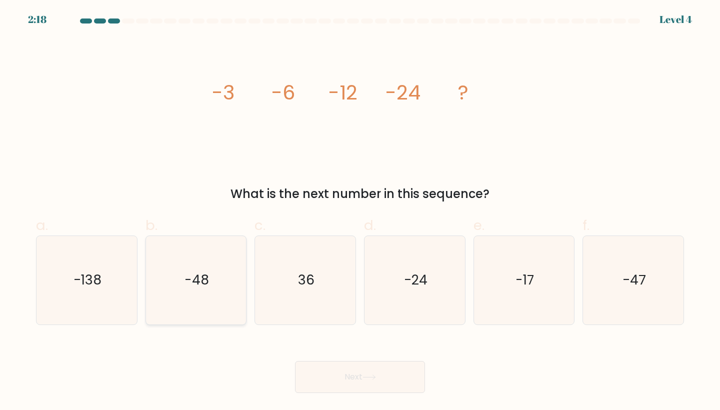
click at [221, 283] on icon "-48" at bounding box center [196, 280] width 88 height 88
click at [360, 211] on input "b. -48" at bounding box center [360, 208] width 0 height 6
radio input "true"
click at [346, 382] on button "Next" at bounding box center [360, 377] width 130 height 32
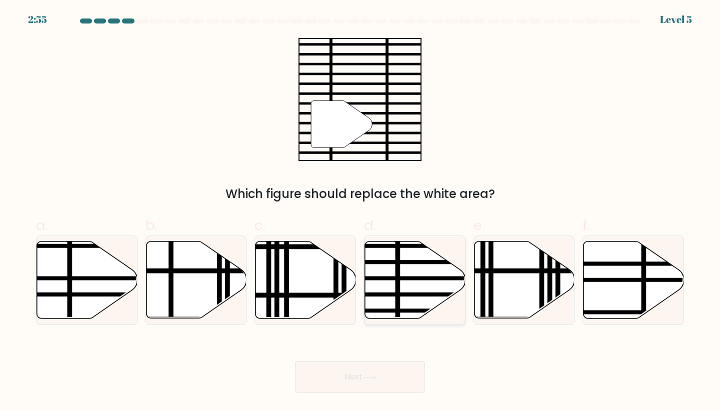
click at [397, 290] on line at bounding box center [397, 239] width 0 height 202
click at [360, 211] on input "d." at bounding box center [360, 208] width 0 height 6
radio input "true"
click at [367, 372] on button "Next" at bounding box center [360, 377] width 130 height 32
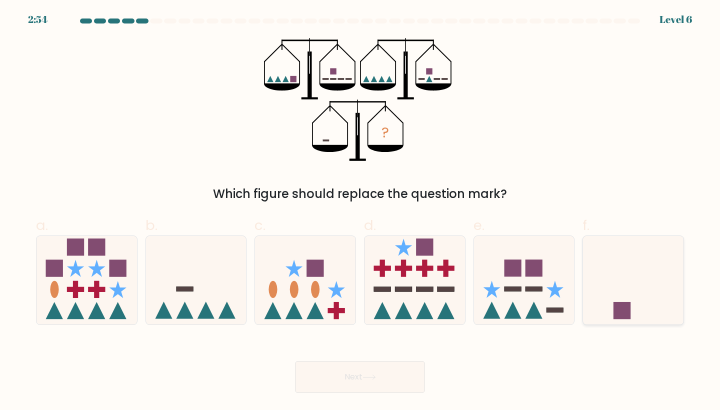
click at [619, 313] on rect at bounding box center [621, 310] width 17 height 17
click at [360, 211] on input "f." at bounding box center [360, 208] width 0 height 6
radio input "true"
click at [371, 367] on button "Next" at bounding box center [360, 377] width 130 height 32
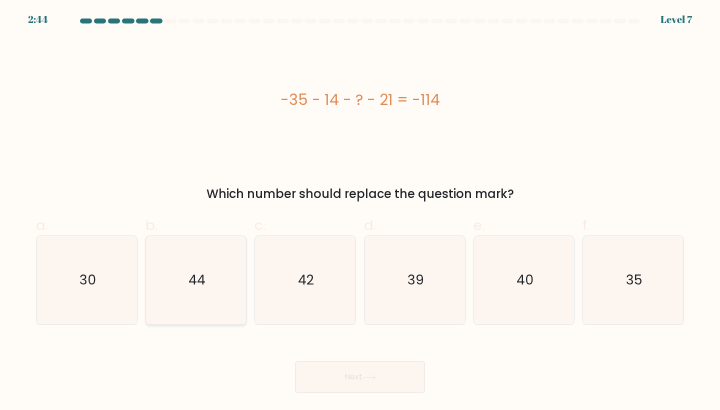
click at [223, 290] on icon "44" at bounding box center [196, 280] width 88 height 88
click at [360, 211] on input "b. 44" at bounding box center [360, 208] width 0 height 6
radio input "true"
click at [338, 377] on button "Next" at bounding box center [360, 377] width 130 height 32
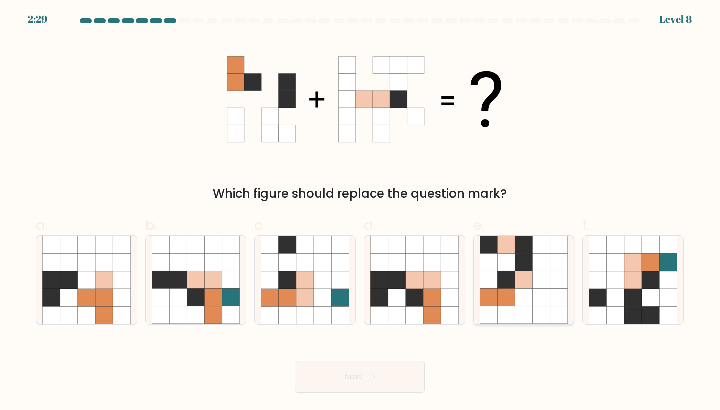
click at [520, 266] on icon at bounding box center [523, 262] width 17 height 17
click at [360, 211] on input "e." at bounding box center [360, 208] width 0 height 6
radio input "true"
click at [381, 378] on button "Next" at bounding box center [360, 377] width 130 height 32
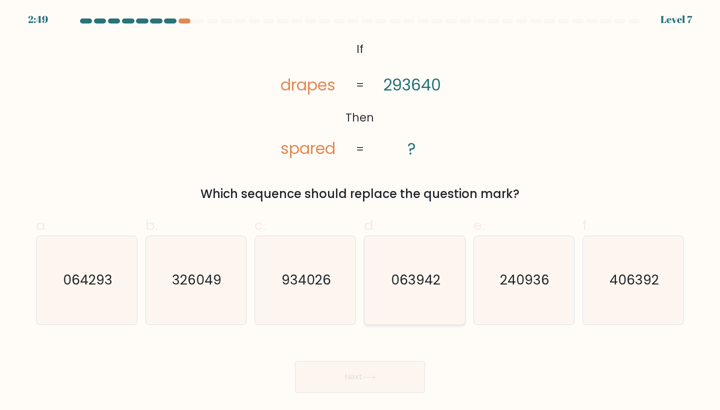
click at [394, 286] on text "063942" at bounding box center [415, 280] width 49 height 18
click at [360, 211] on input "d. 063942" at bounding box center [360, 208] width 0 height 6
radio input "true"
click at [354, 368] on button "Next" at bounding box center [360, 377] width 130 height 32
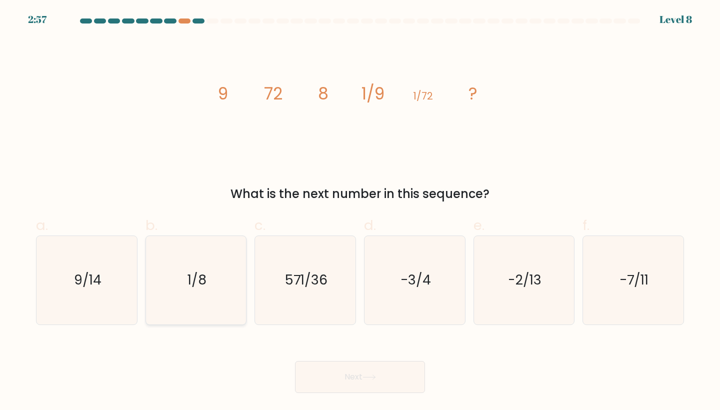
click at [202, 269] on icon "1/8" at bounding box center [196, 280] width 88 height 88
click at [360, 211] on input "b. 1/8" at bounding box center [360, 208] width 0 height 6
radio input "true"
click at [327, 372] on button "Next" at bounding box center [360, 377] width 130 height 32
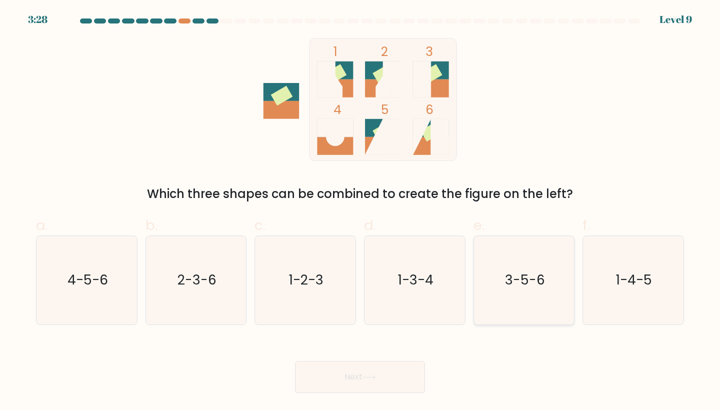
click at [519, 293] on icon "3-5-6" at bounding box center [524, 280] width 88 height 88
click at [360, 211] on input "e. 3-5-6" at bounding box center [360, 208] width 0 height 6
radio input "true"
click at [374, 369] on button "Next" at bounding box center [360, 377] width 130 height 32
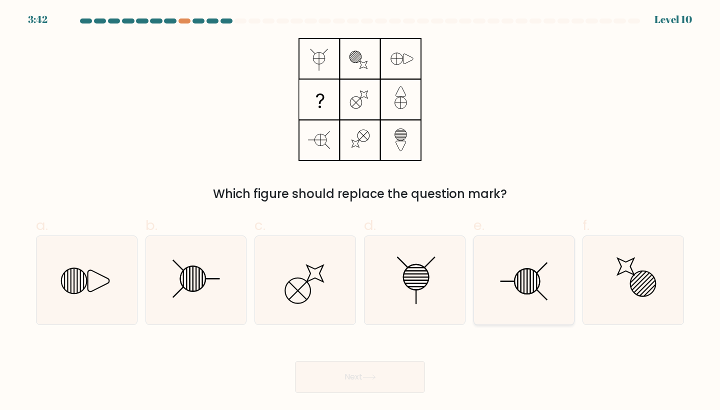
click at [530, 273] on line at bounding box center [530, 281] width 0 height 24
click at [360, 211] on input "e." at bounding box center [360, 208] width 0 height 6
radio input "true"
click at [196, 252] on icon at bounding box center [196, 280] width 88 height 88
click at [360, 211] on input "b." at bounding box center [360, 208] width 0 height 6
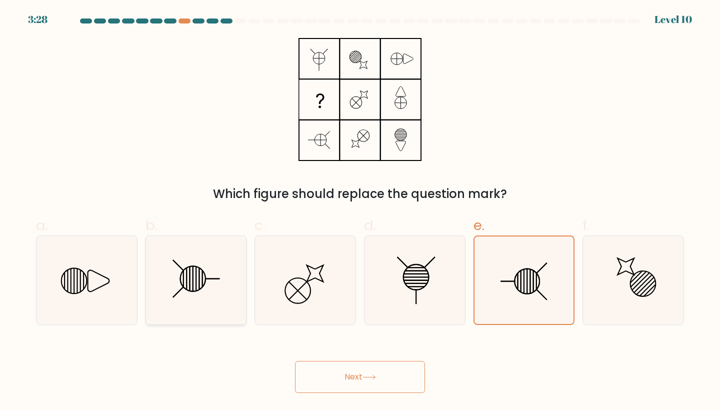
radio input "true"
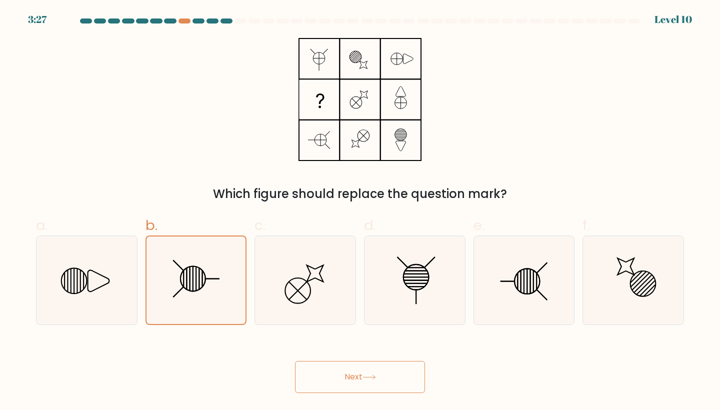
click at [375, 380] on button "Next" at bounding box center [360, 377] width 130 height 32
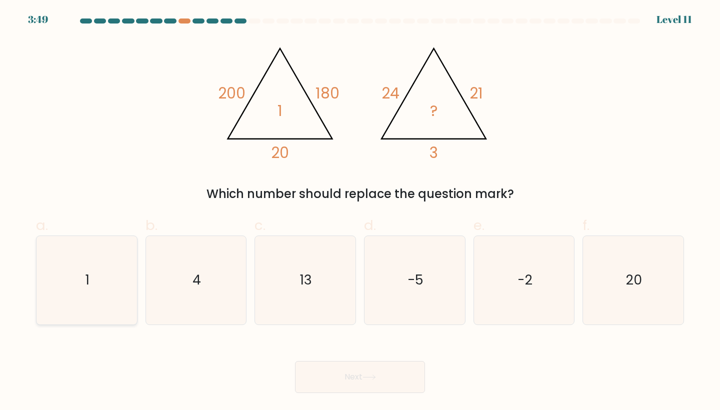
click at [85, 282] on icon "1" at bounding box center [86, 280] width 88 height 88
click at [360, 211] on input "a. 1" at bounding box center [360, 208] width 0 height 6
radio input "true"
click at [355, 376] on button "Next" at bounding box center [360, 377] width 130 height 32
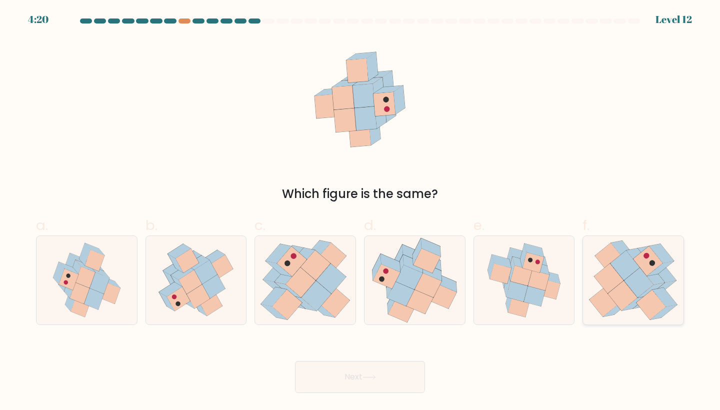
click at [638, 267] on icon at bounding box center [624, 264] width 29 height 29
click at [360, 211] on input "f." at bounding box center [360, 208] width 0 height 6
radio input "true"
click at [400, 276] on icon at bounding box center [408, 277] width 27 height 24
click at [360, 211] on input "d." at bounding box center [360, 208] width 0 height 6
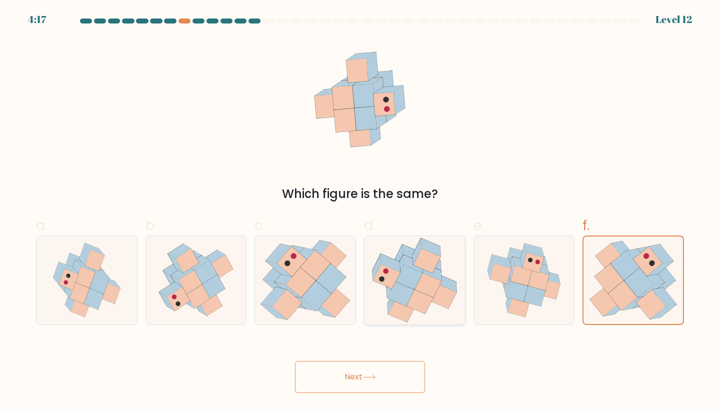
radio input "true"
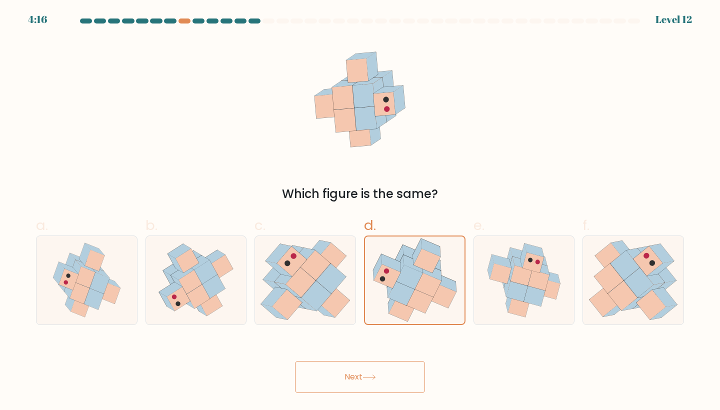
click at [376, 367] on button "Next" at bounding box center [360, 377] width 130 height 32
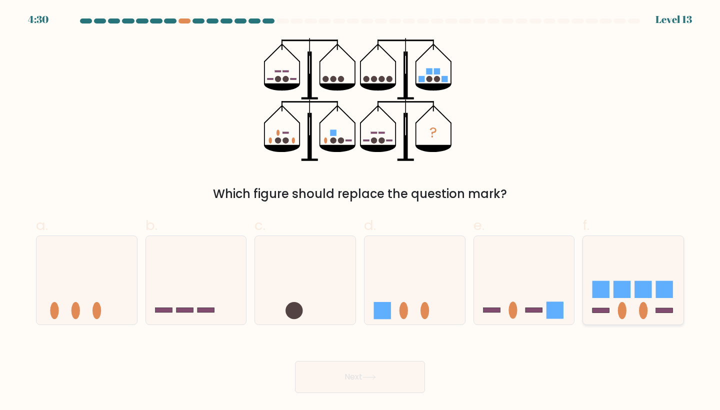
click at [613, 279] on icon at bounding box center [633, 279] width 100 height 83
click at [360, 211] on input "f." at bounding box center [360, 208] width 0 height 6
radio input "true"
click at [376, 371] on button "Next" at bounding box center [360, 377] width 130 height 32
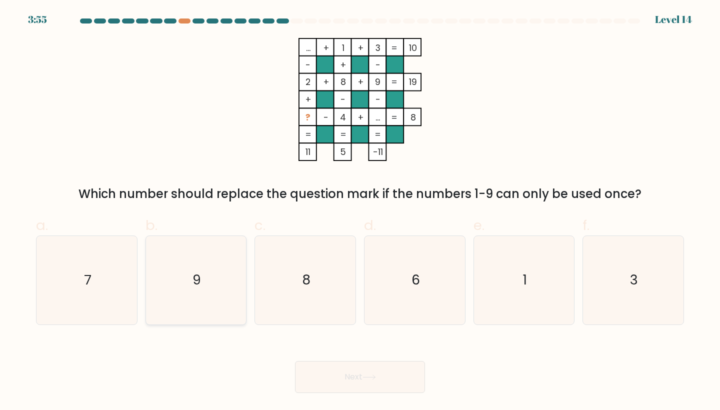
click at [197, 286] on text "9" at bounding box center [196, 280] width 8 height 18
click at [360, 211] on input "b. 9" at bounding box center [360, 208] width 0 height 6
radio input "true"
click at [360, 375] on button "Next" at bounding box center [360, 377] width 130 height 32
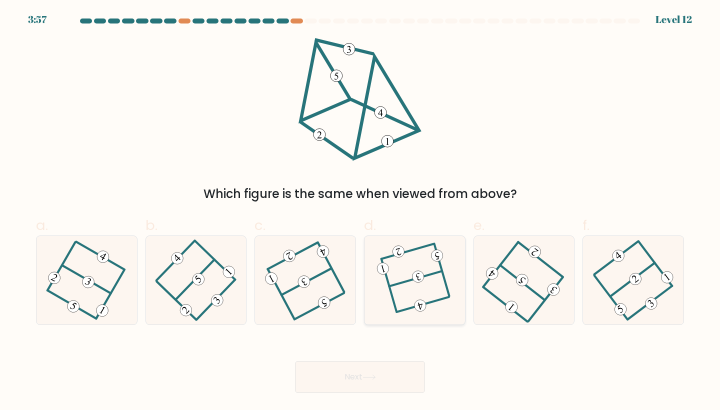
click at [422, 286] on icon at bounding box center [415, 280] width 68 height 70
click at [360, 211] on input "d." at bounding box center [360, 208] width 0 height 6
radio input "true"
click at [345, 380] on button "Next" at bounding box center [360, 377] width 130 height 32
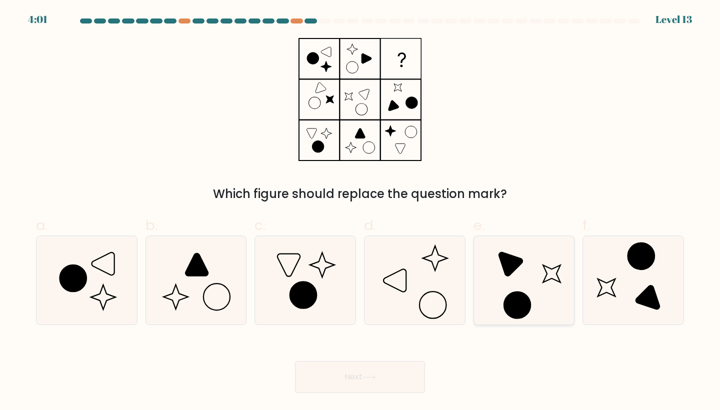
click at [503, 281] on icon at bounding box center [524, 280] width 88 height 88
click at [360, 211] on input "e." at bounding box center [360, 208] width 0 height 6
radio input "true"
click at [399, 384] on button "Next" at bounding box center [360, 377] width 130 height 32
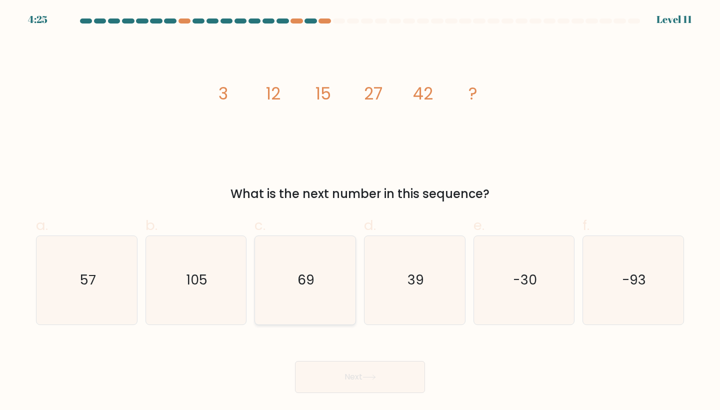
click at [317, 295] on icon "69" at bounding box center [305, 280] width 88 height 88
click at [360, 211] on input "c. 69" at bounding box center [360, 208] width 0 height 6
radio input "true"
click at [83, 288] on text "57" at bounding box center [87, 280] width 15 height 18
click at [360, 211] on input "a. 57" at bounding box center [360, 208] width 0 height 6
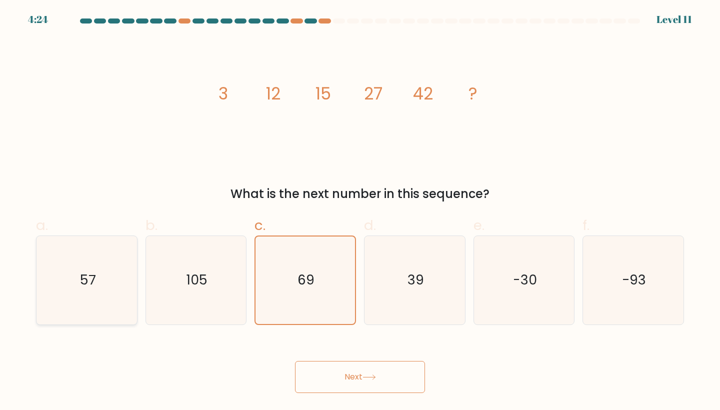
radio input "true"
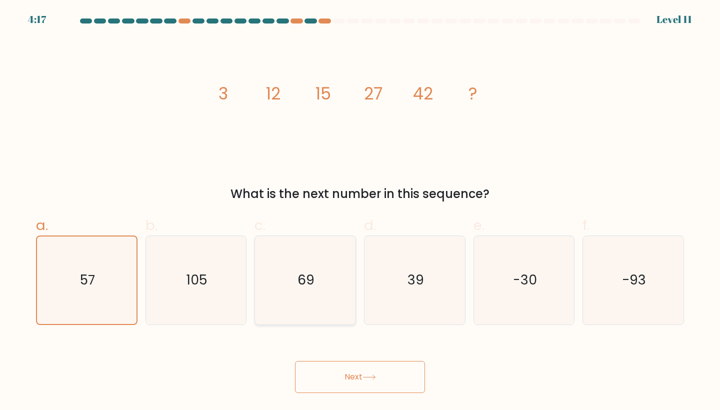
click at [305, 272] on text "69" at bounding box center [305, 280] width 17 height 18
click at [360, 211] on input "c. 69" at bounding box center [360, 208] width 0 height 6
radio input "true"
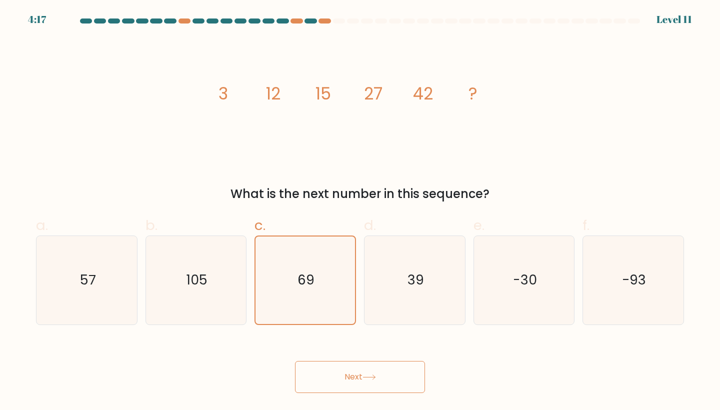
click at [388, 388] on button "Next" at bounding box center [360, 377] width 130 height 32
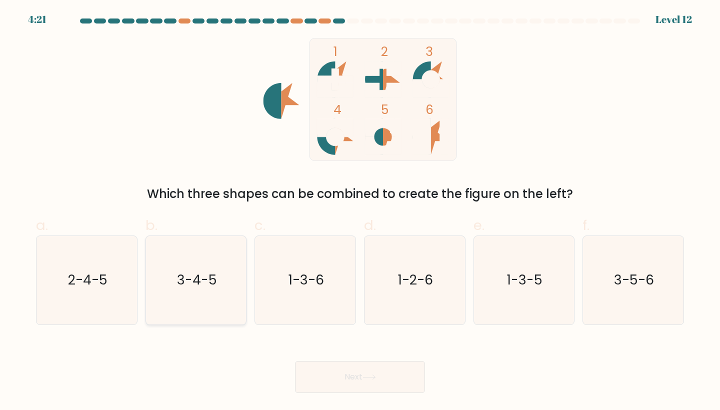
click at [210, 278] on text "3-4-5" at bounding box center [197, 280] width 40 height 18
click at [360, 211] on input "b. 3-4-5" at bounding box center [360, 208] width 0 height 6
radio input "true"
click at [359, 365] on button "Next" at bounding box center [360, 377] width 130 height 32
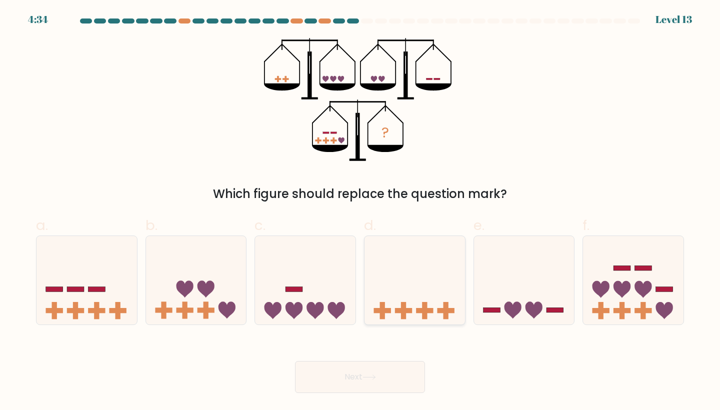
click at [414, 283] on icon at bounding box center [414, 279] width 100 height 83
click at [360, 211] on input "d." at bounding box center [360, 208] width 0 height 6
radio input "true"
click at [371, 382] on button "Next" at bounding box center [360, 377] width 130 height 32
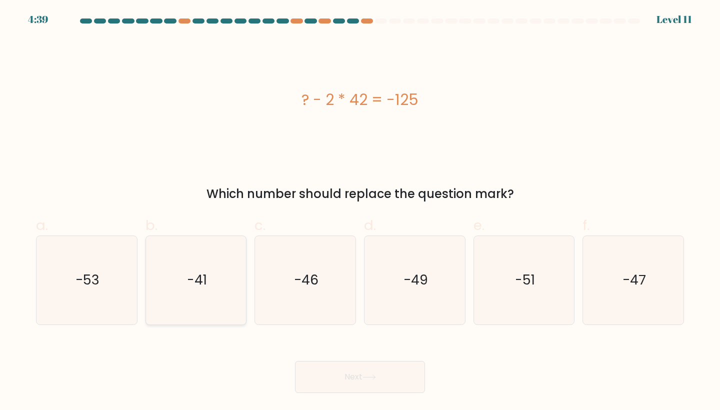
click at [205, 274] on text "-41" at bounding box center [197, 280] width 20 height 18
click at [360, 211] on input "b. -41" at bounding box center [360, 208] width 0 height 6
radio input "true"
click at [381, 369] on button "Next" at bounding box center [360, 377] width 130 height 32
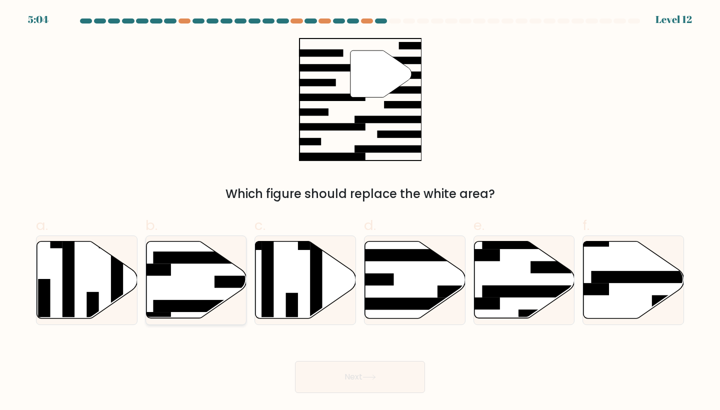
click at [174, 302] on rect at bounding box center [207, 306] width 109 height 12
click at [360, 211] on input "b." at bounding box center [360, 208] width 0 height 6
radio input "true"
click at [391, 386] on button "Next" at bounding box center [360, 377] width 130 height 32
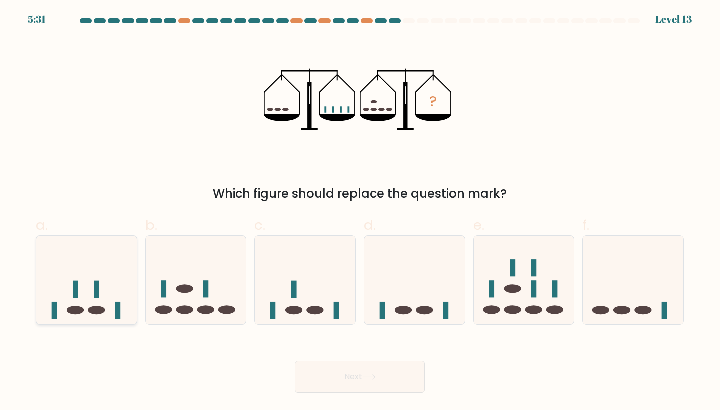
click at [64, 300] on icon at bounding box center [86, 279] width 100 height 83
click at [360, 211] on input "a." at bounding box center [360, 208] width 0 height 6
radio input "true"
click at [329, 374] on button "Next" at bounding box center [360, 377] width 130 height 32
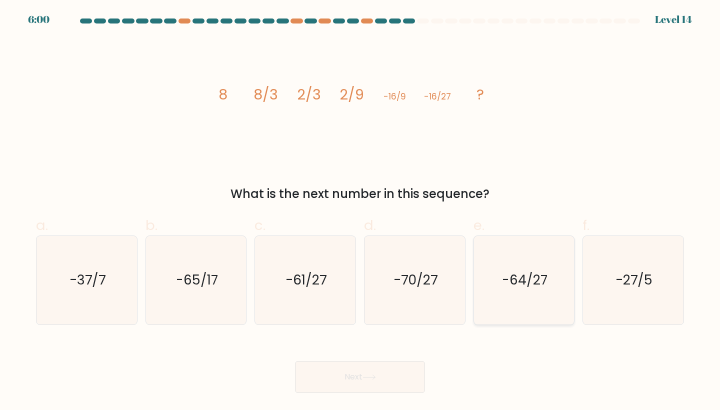
click at [563, 308] on icon "-64/27" at bounding box center [524, 280] width 88 height 88
click at [360, 211] on input "e. -64/27" at bounding box center [360, 208] width 0 height 6
radio input "true"
click at [361, 375] on button "Next" at bounding box center [360, 377] width 130 height 32
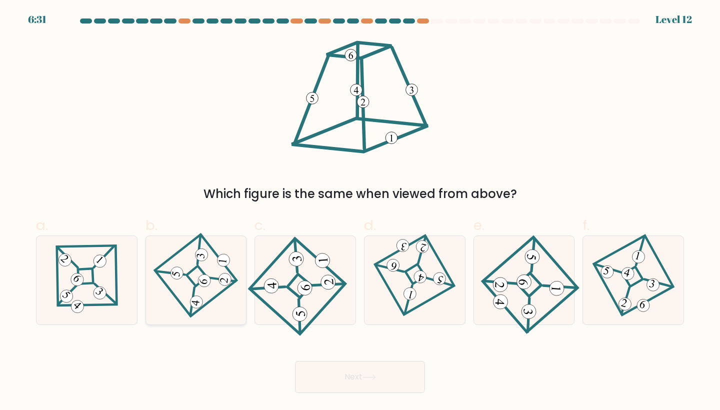
click at [203, 268] on icon at bounding box center [195, 280] width 61 height 70
click at [360, 211] on input "b." at bounding box center [360, 208] width 0 height 6
radio input "true"
click at [325, 380] on button "Next" at bounding box center [360, 377] width 130 height 32
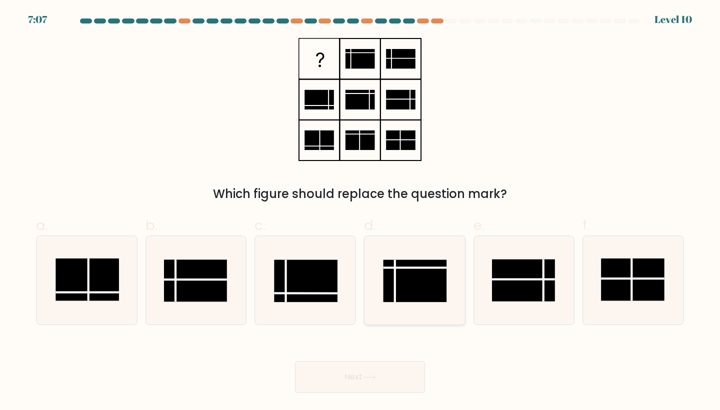
click at [407, 289] on rect at bounding box center [414, 281] width 63 height 42
click at [360, 211] on input "d." at bounding box center [360, 208] width 0 height 6
radio input "true"
click at [355, 377] on button "Next" at bounding box center [360, 377] width 130 height 32
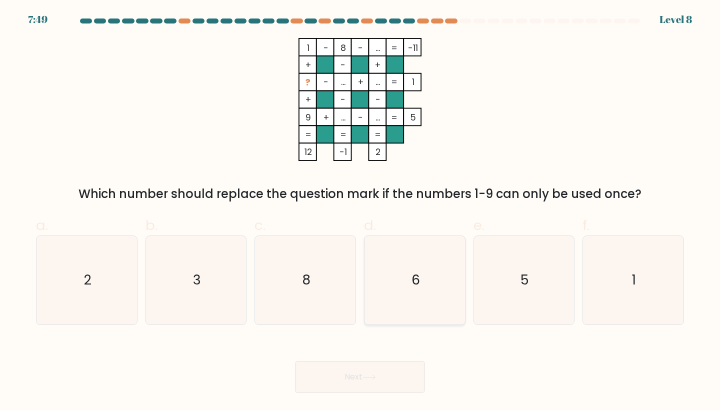
click at [376, 273] on icon "6" at bounding box center [414, 280] width 88 height 88
click at [360, 211] on input "d. 6" at bounding box center [360, 208] width 0 height 6
radio input "true"
click at [365, 375] on icon at bounding box center [368, 376] width 13 height 5
click at [387, 277] on icon "6" at bounding box center [414, 279] width 87 height 87
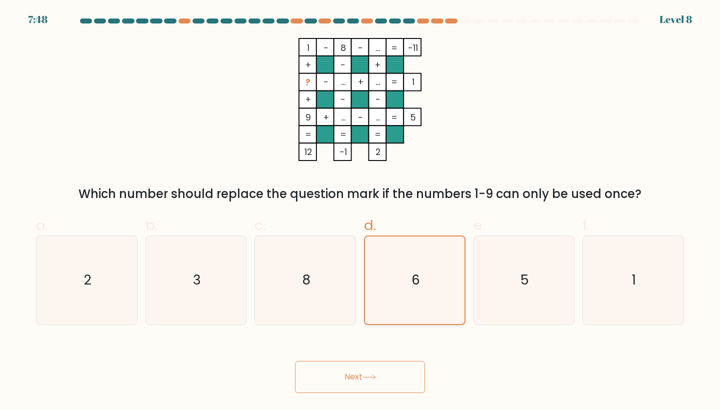
click at [360, 211] on input "d. 6" at bounding box center [360, 208] width 0 height 6
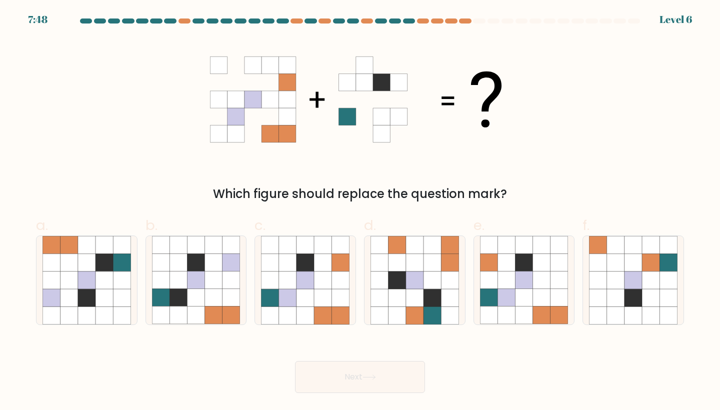
click at [362, 401] on body "7:48 Level 6" at bounding box center [360, 205] width 720 height 410
